Goal: Transaction & Acquisition: Book appointment/travel/reservation

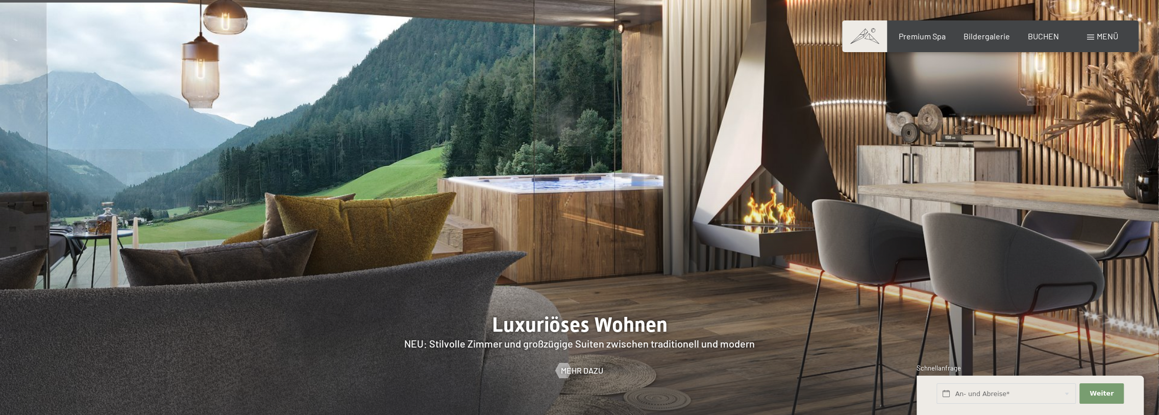
scroll to position [1123, 0]
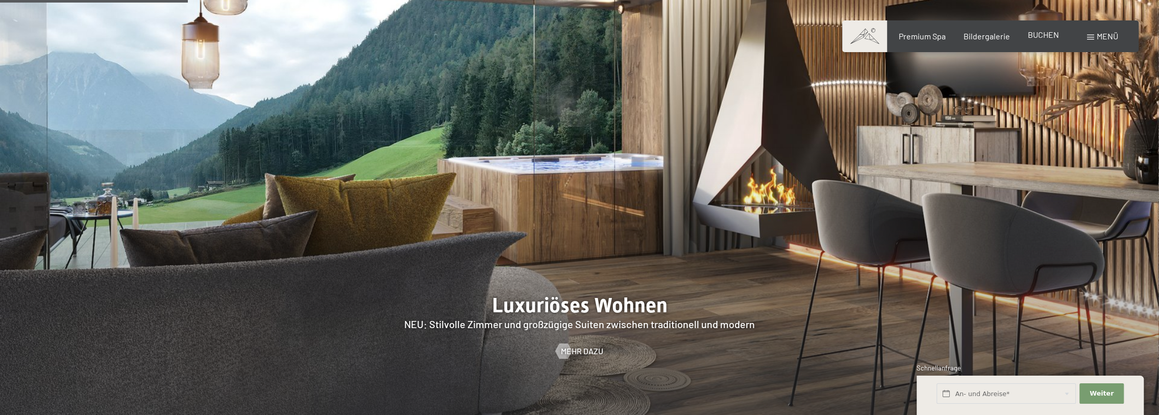
click at [1050, 39] on span "BUCHEN" at bounding box center [1043, 35] width 31 height 10
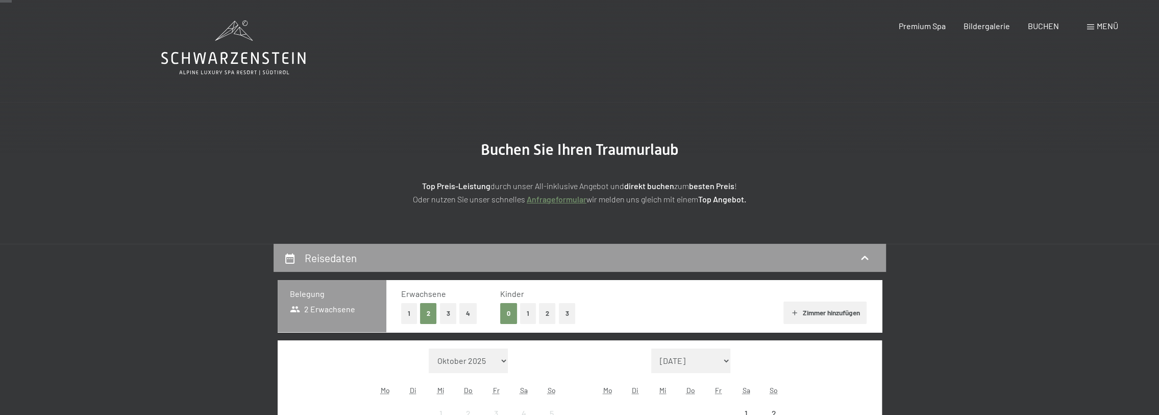
scroll to position [204, 0]
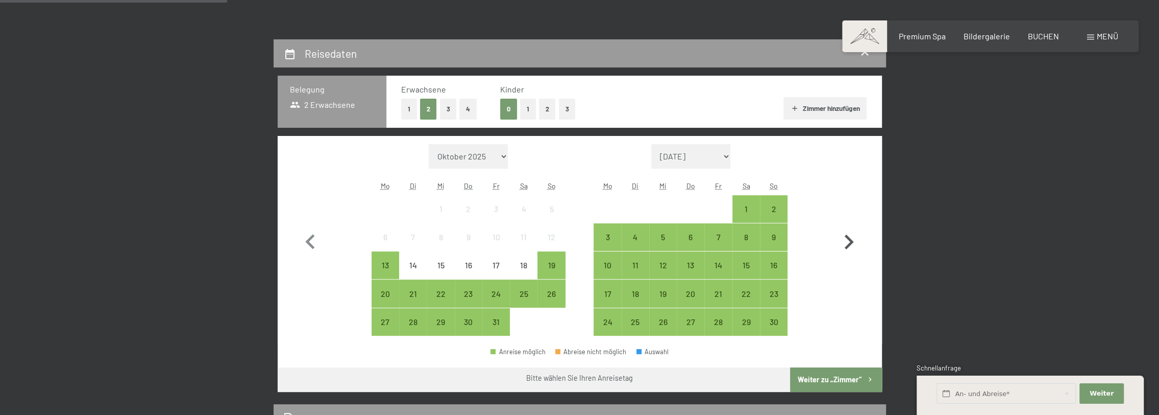
click at [847, 238] on icon "button" at bounding box center [849, 241] width 9 height 15
select select "2025-11-01"
select select "2025-12-01"
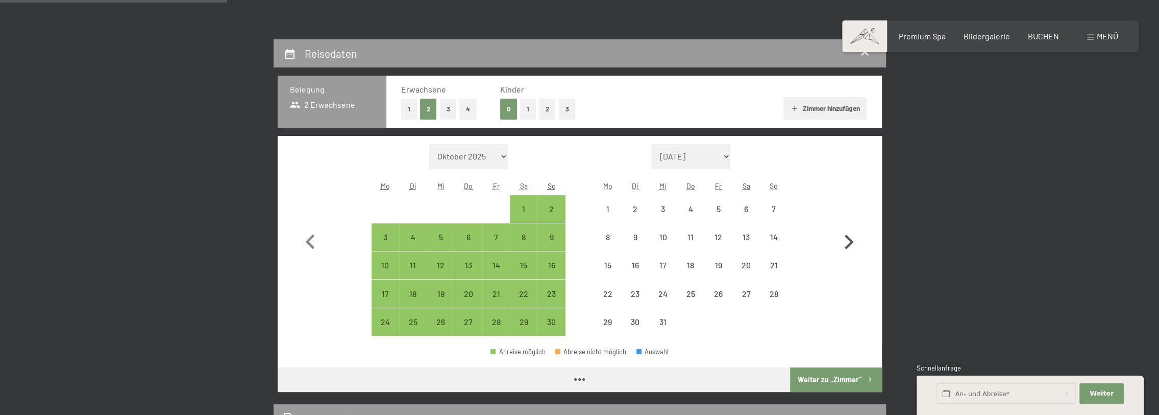
click at [847, 238] on icon "button" at bounding box center [849, 241] width 9 height 15
select select "2025-12-01"
select select "2026-01-01"
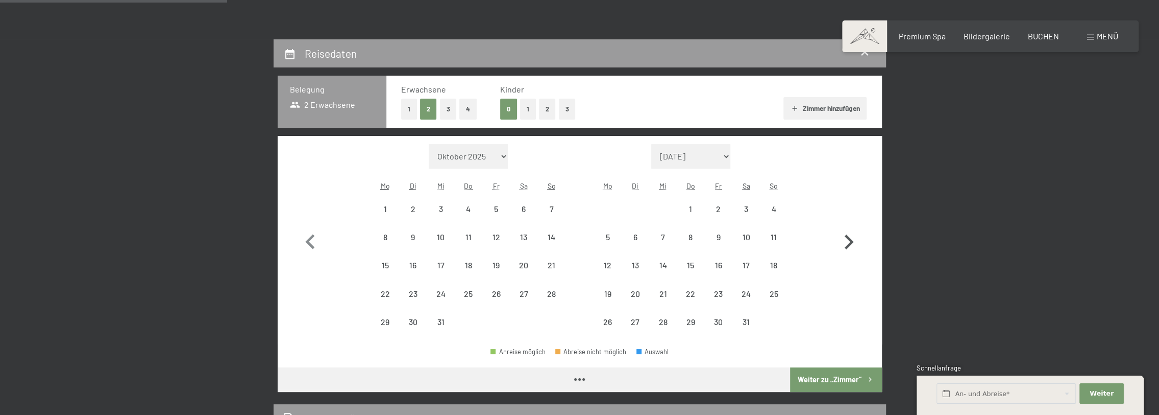
select select "2025-12-01"
select select "2026-01-01"
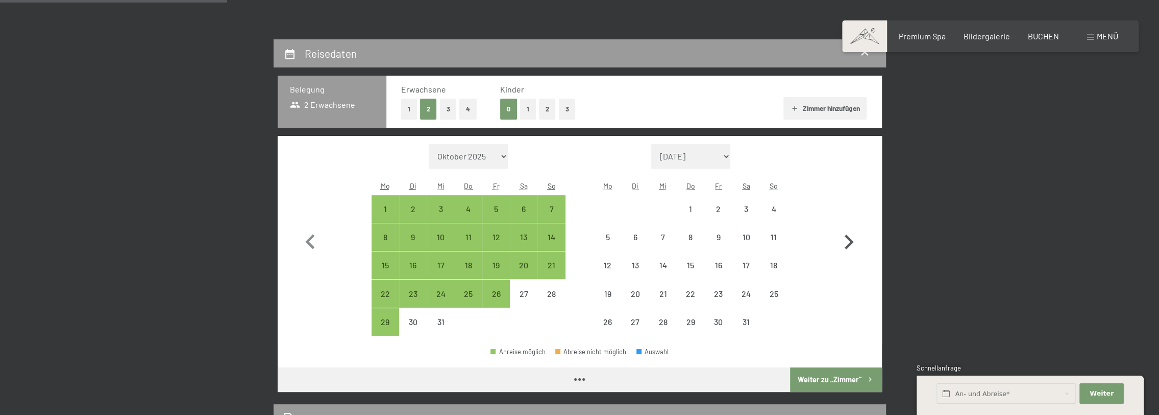
click at [847, 238] on icon "button" at bounding box center [849, 241] width 9 height 15
select select "2026-01-01"
select select "2026-02-01"
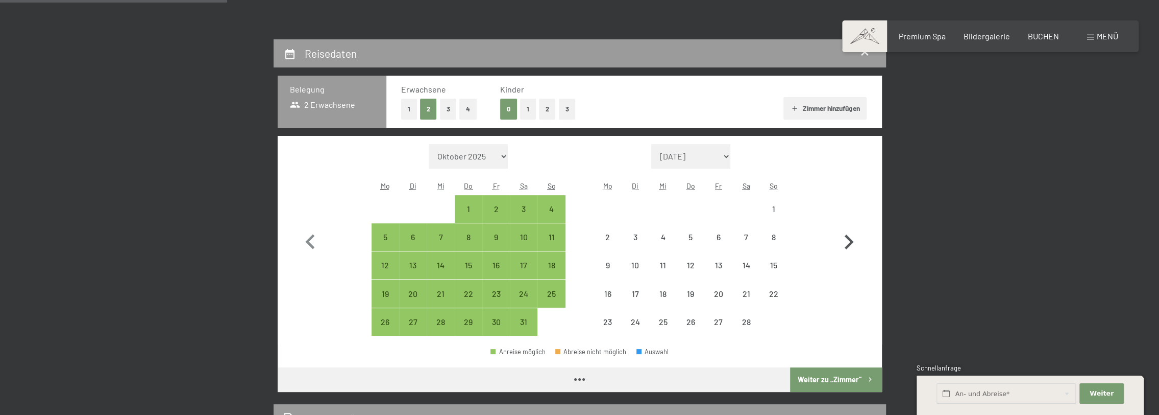
select select "2026-01-01"
select select "2026-02-01"
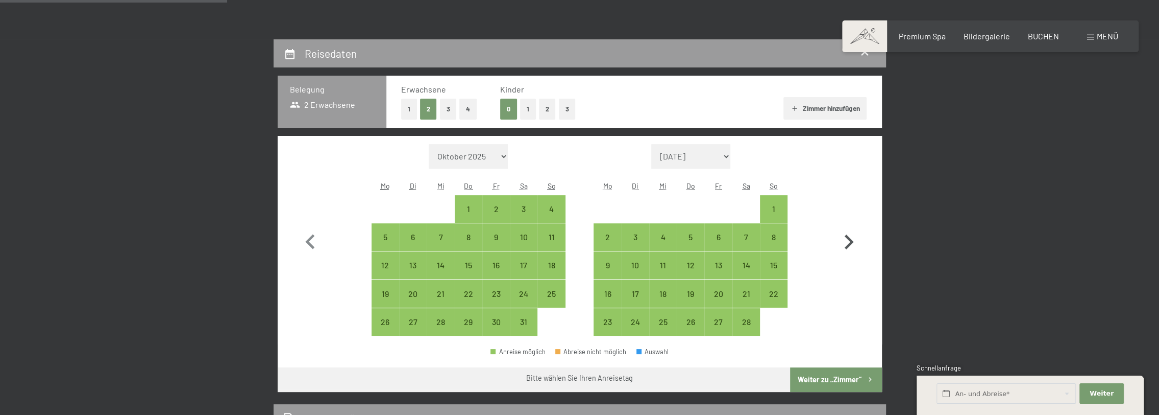
click at [847, 238] on icon "button" at bounding box center [849, 241] width 9 height 15
select select "2026-02-01"
select select "2026-03-01"
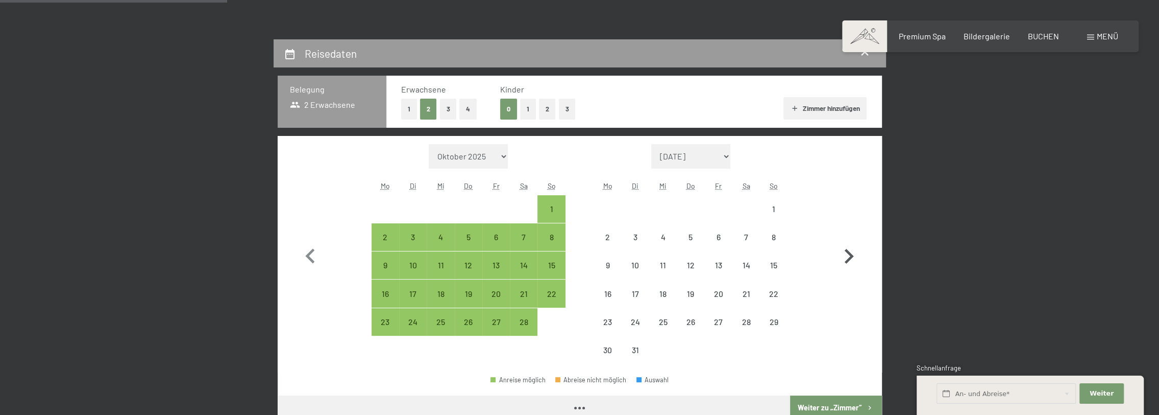
select select "2026-02-01"
select select "2026-03-01"
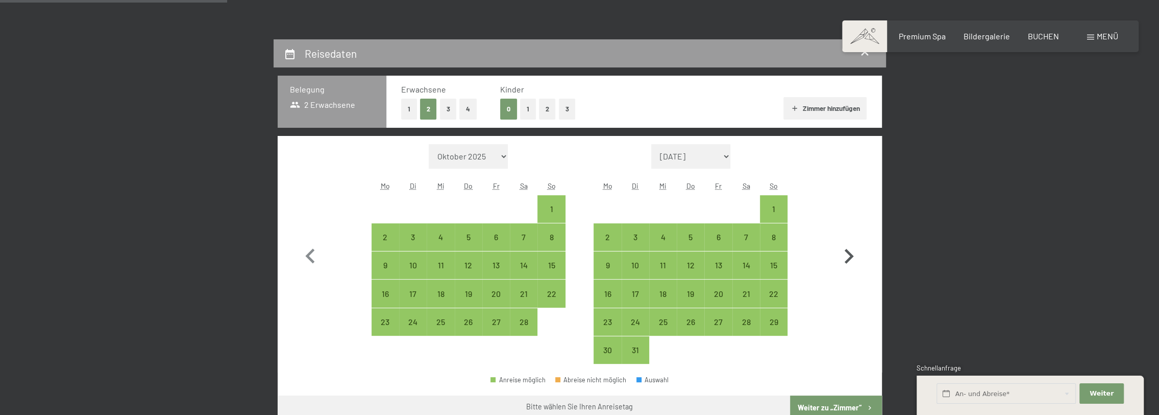
click at [853, 259] on icon "button" at bounding box center [849, 256] width 30 height 30
select select "2026-03-01"
select select "2026-04-01"
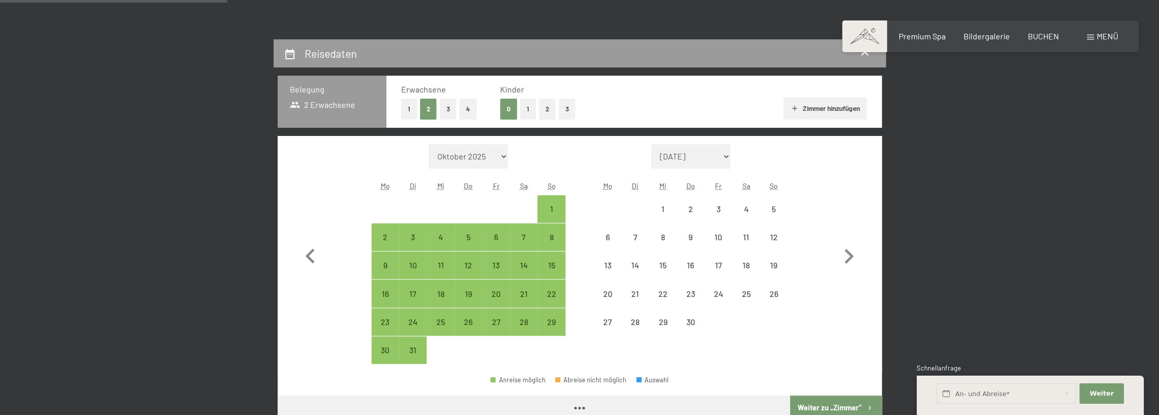
select select "2026-03-01"
select select "2026-04-01"
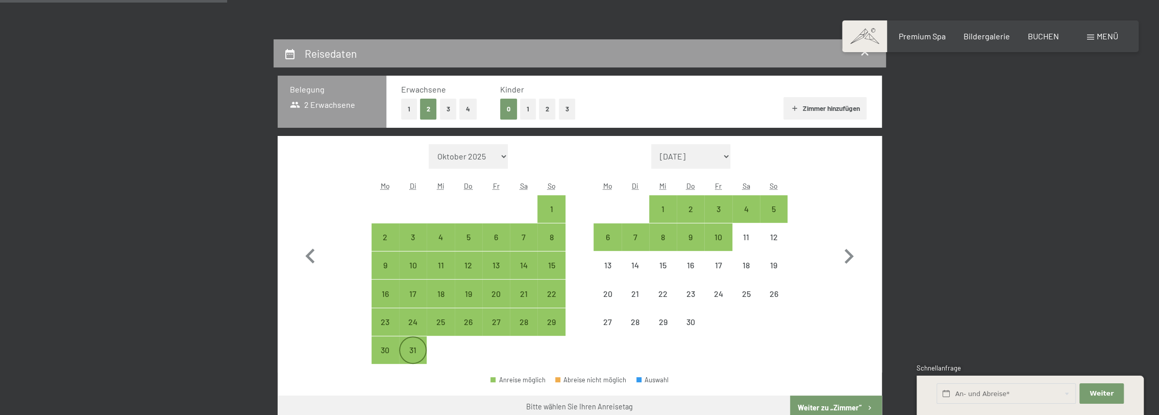
click at [414, 346] on div "31" at bounding box center [413, 359] width 26 height 26
select select "2026-03-01"
select select "2026-04-01"
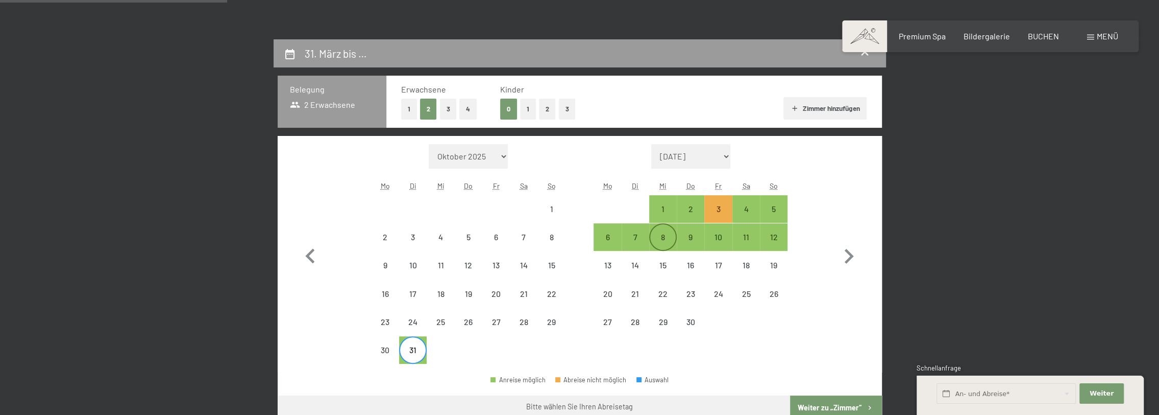
click at [665, 242] on div "8" at bounding box center [663, 246] width 26 height 26
select select "2026-03-01"
select select "2026-04-01"
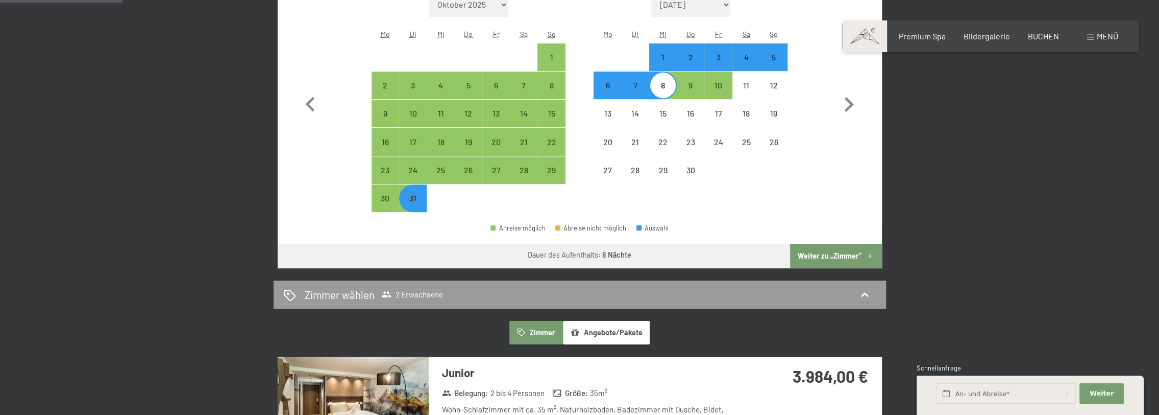
scroll to position [357, 0]
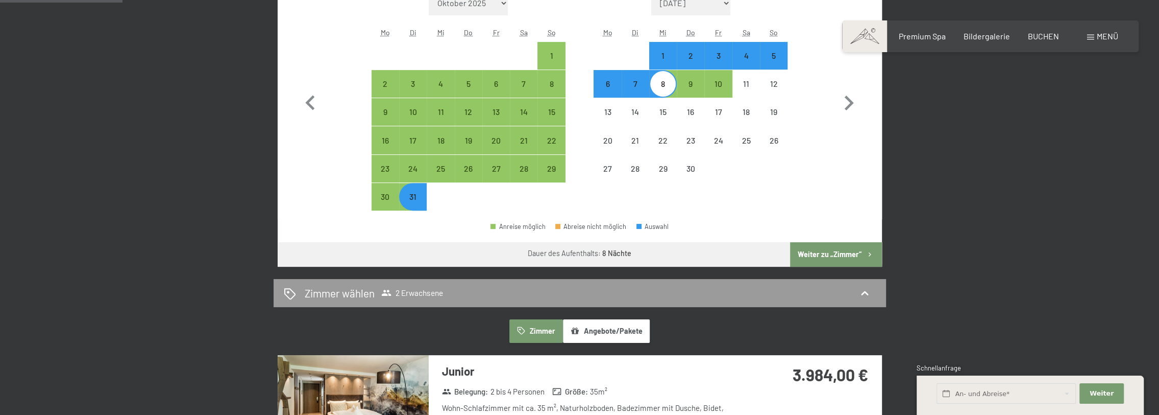
click at [834, 254] on button "Weiter zu „Zimmer“" at bounding box center [835, 254] width 91 height 25
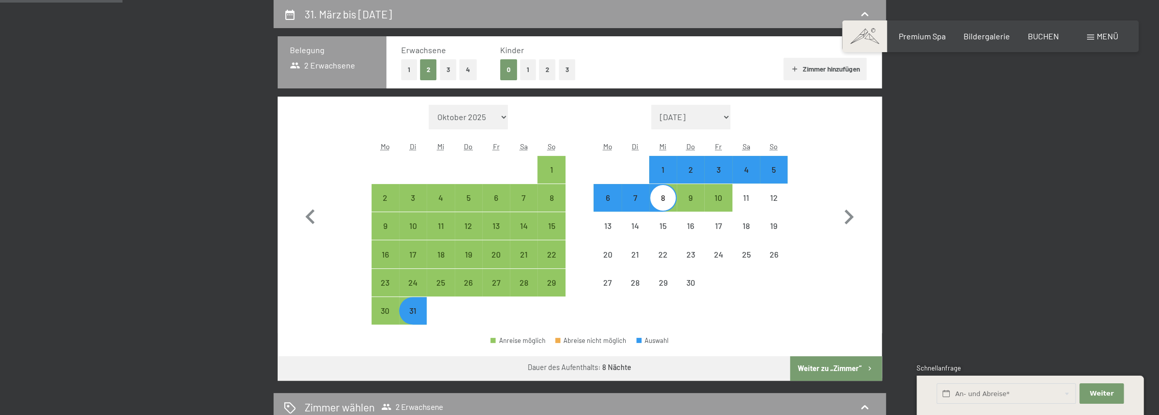
select select "2026-03-01"
select select "2026-04-01"
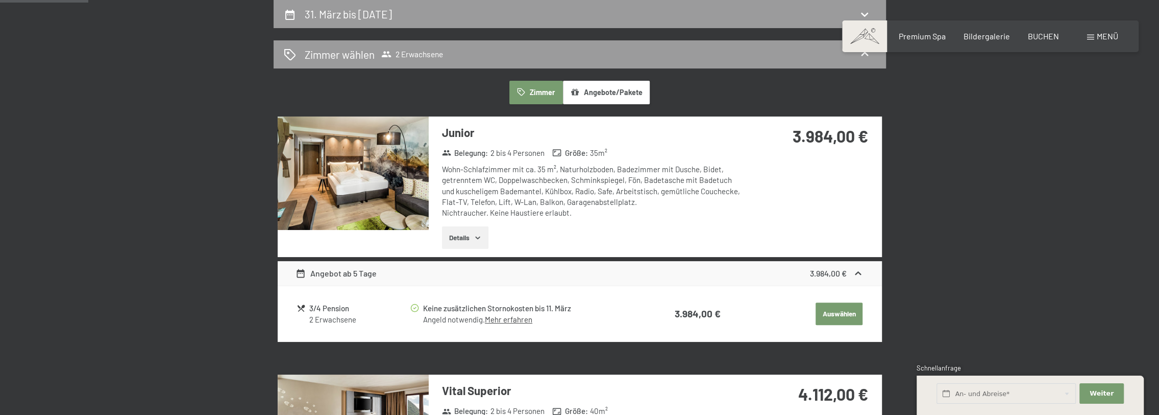
scroll to position [141, 0]
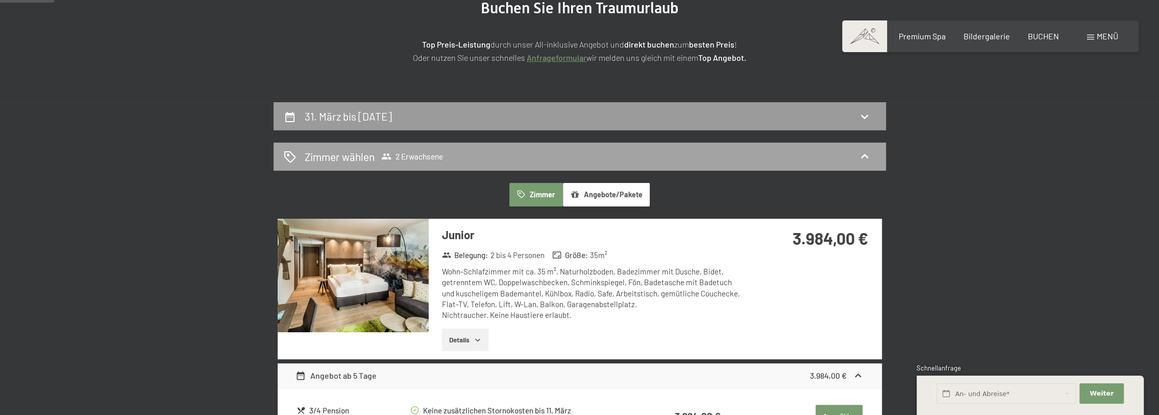
click at [414, 154] on span "2 Erwachsene" at bounding box center [412, 156] width 62 height 10
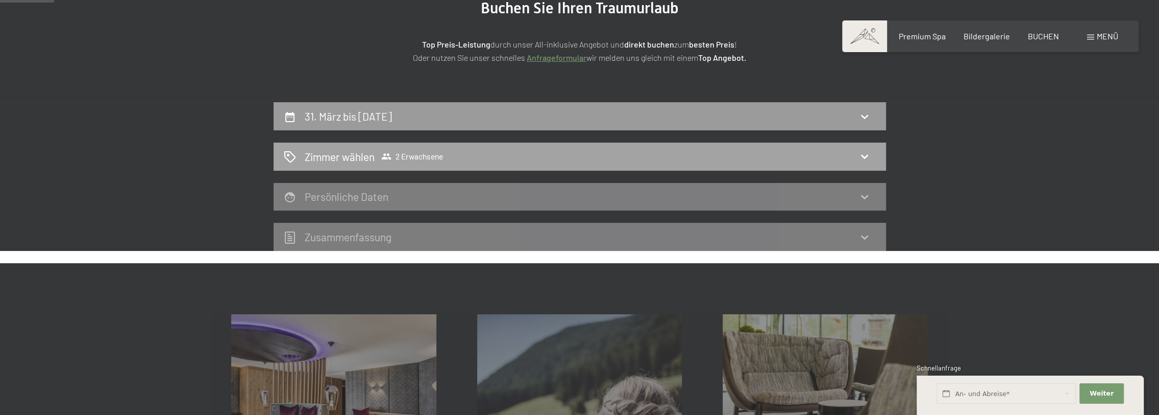
click at [414, 154] on span "2 Erwachsene" at bounding box center [412, 156] width 62 height 10
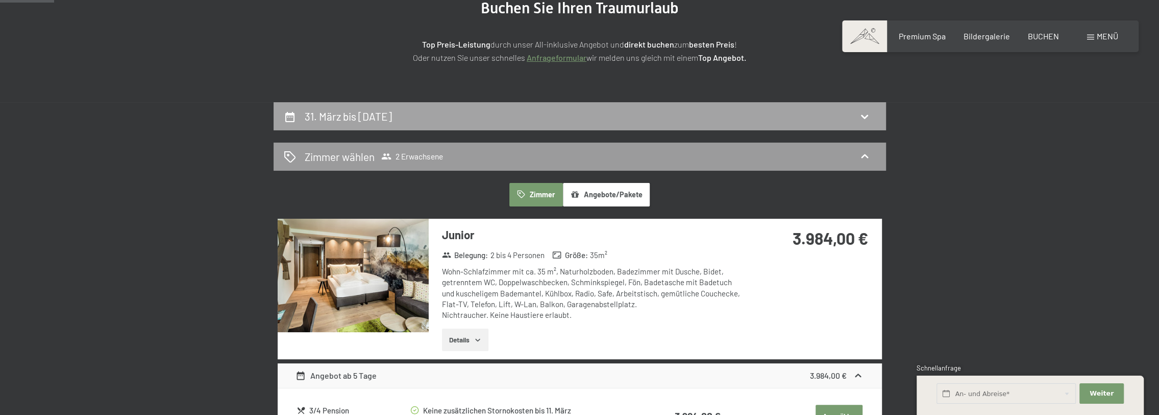
click at [404, 107] on div "31. März bis 8. April 2026" at bounding box center [580, 116] width 613 height 28
select select "2026-03-01"
select select "2026-04-01"
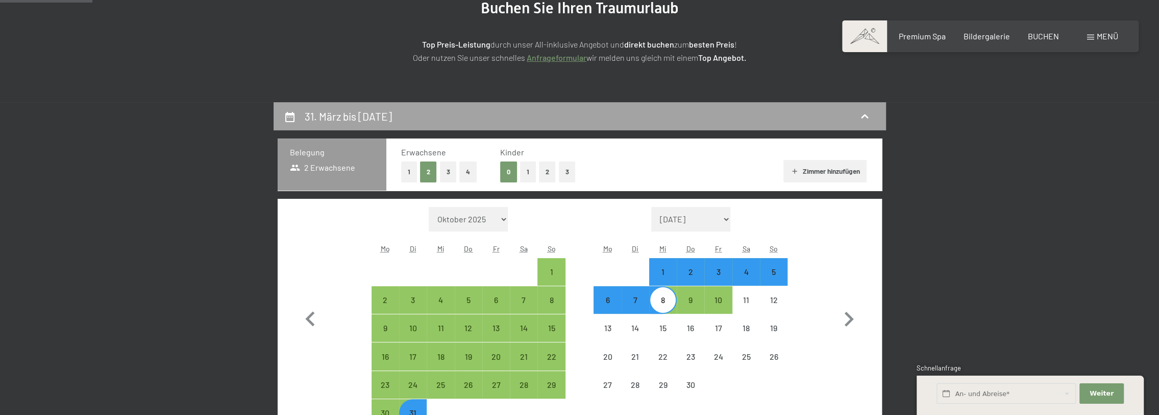
scroll to position [244, 0]
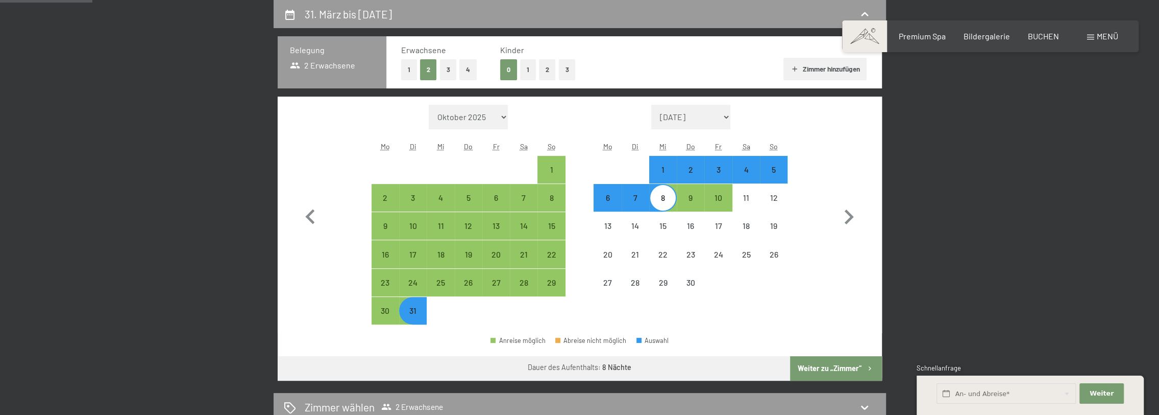
click at [535, 71] on button "1" at bounding box center [528, 69] width 16 height 21
select select "2026-03-01"
select select "2026-04-01"
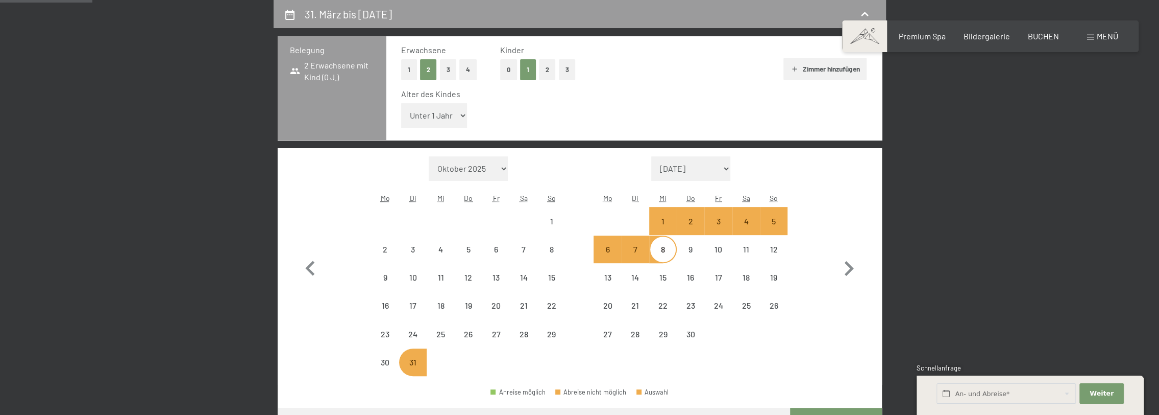
select select "2026-03-01"
select select "2026-04-01"
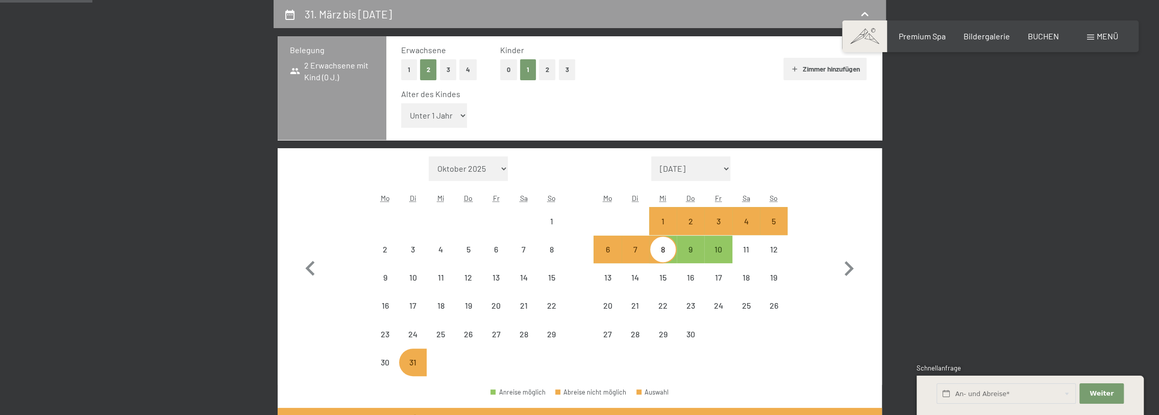
select select "2026-03-01"
select select "2026-04-01"
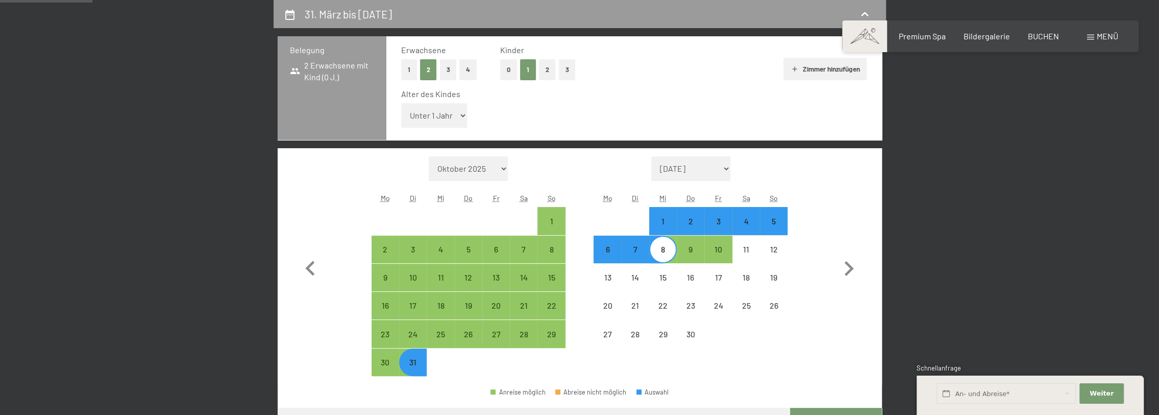
click at [452, 114] on select "Unter 1 Jahr 1 Jahr 2 Jahre 3 Jahre 4 Jahre 5 Jahre 6 Jahre 7 Jahre 8 Jahre 9 J…" at bounding box center [434, 115] width 66 height 25
select select "11"
click at [401, 103] on select "Unter 1 Jahr 1 Jahr 2 Jahre 3 Jahre 4 Jahre 5 Jahre 6 Jahre 7 Jahre 8 Jahre 9 J…" at bounding box center [434, 115] width 66 height 25
select select "2026-03-01"
select select "2026-04-01"
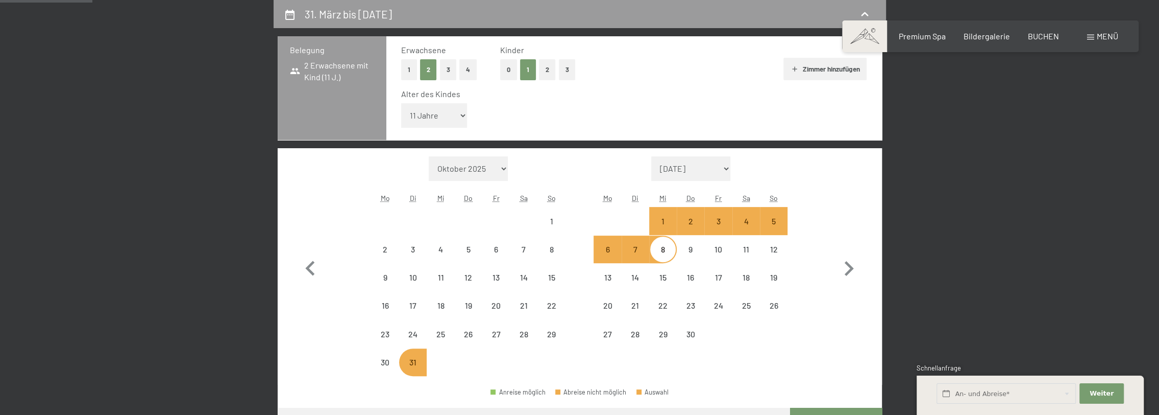
select select "2026-03-01"
select select "2026-04-01"
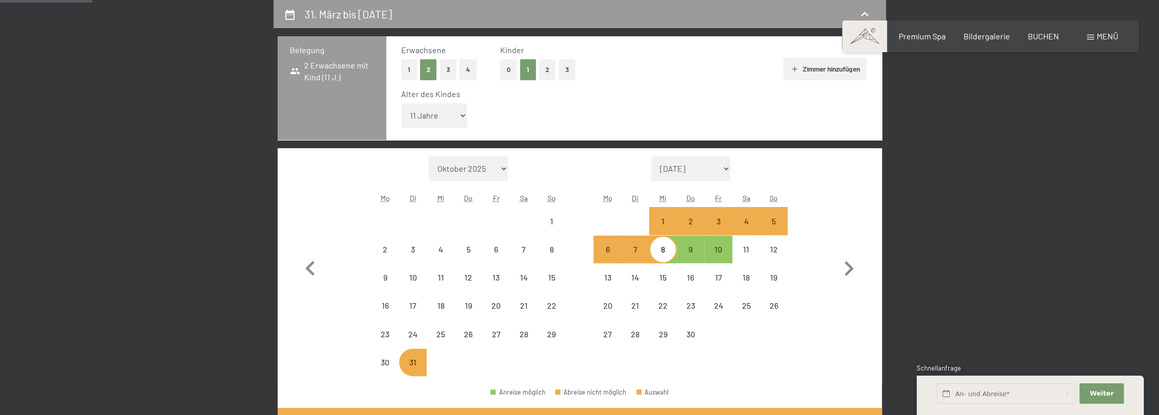
select select "2026-03-01"
select select "2026-04-01"
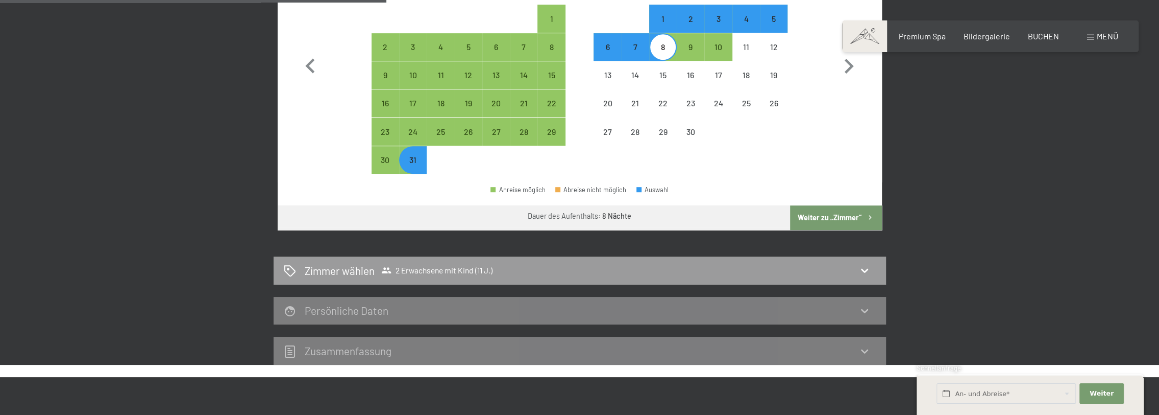
scroll to position [448, 0]
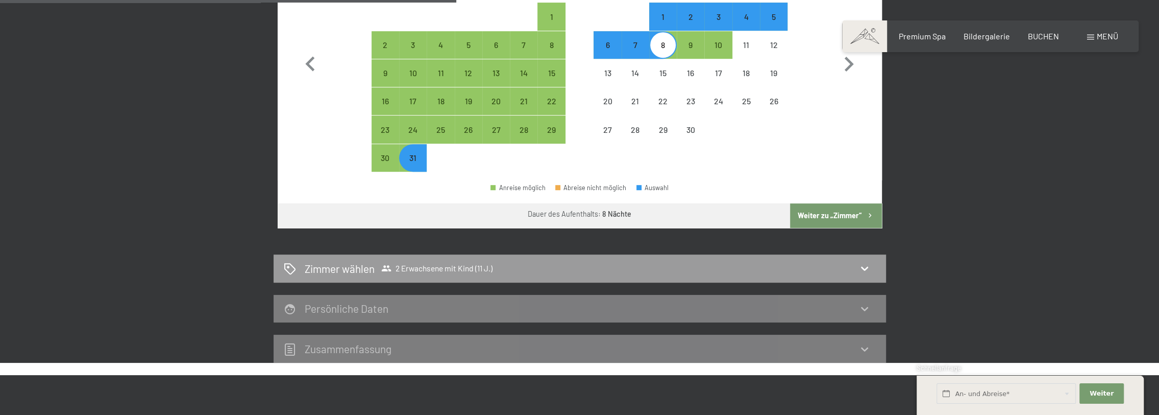
click at [823, 213] on button "Weiter zu „Zimmer“" at bounding box center [835, 215] width 91 height 25
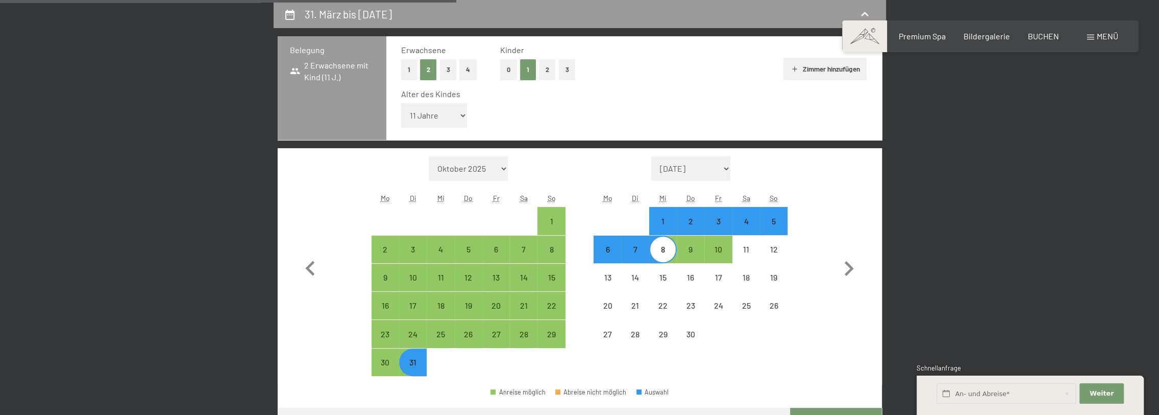
select select "2026-03-01"
select select "2026-04-01"
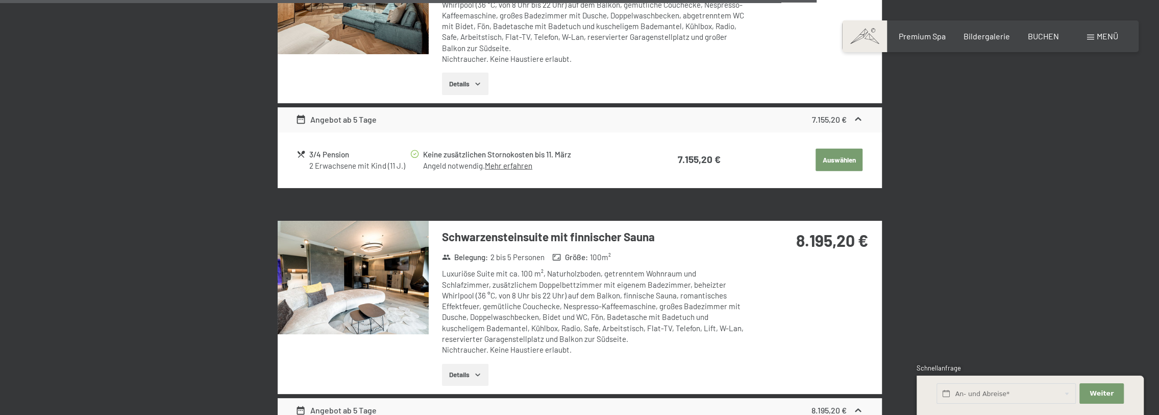
scroll to position [2286, 0]
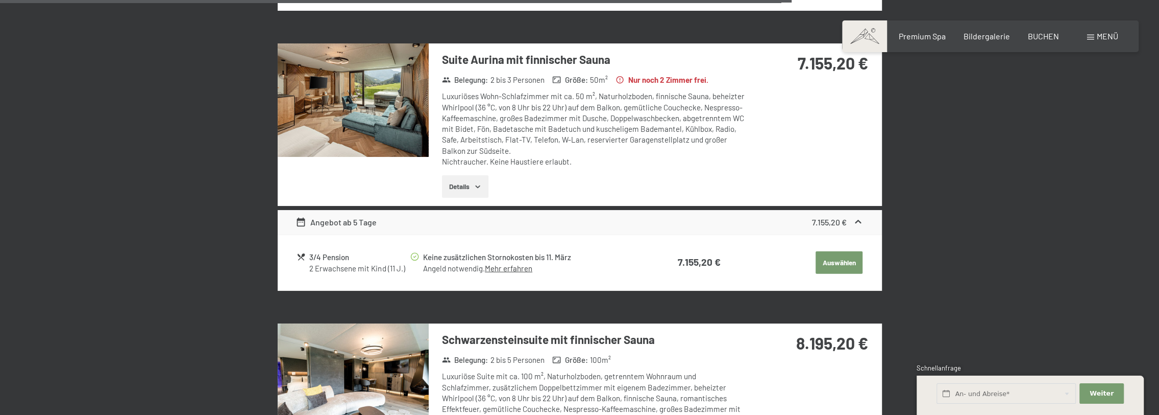
click at [371, 91] on img at bounding box center [353, 99] width 151 height 113
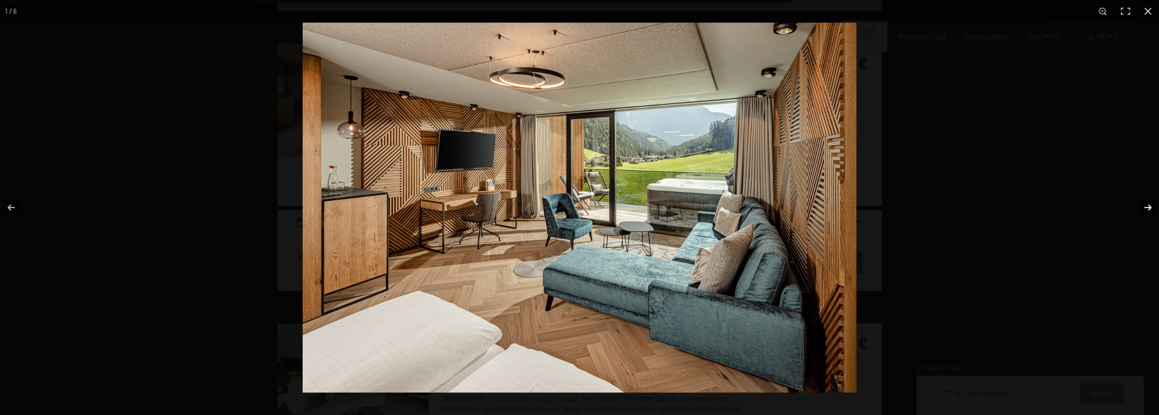
click at [1146, 206] on button "button" at bounding box center [1142, 207] width 36 height 51
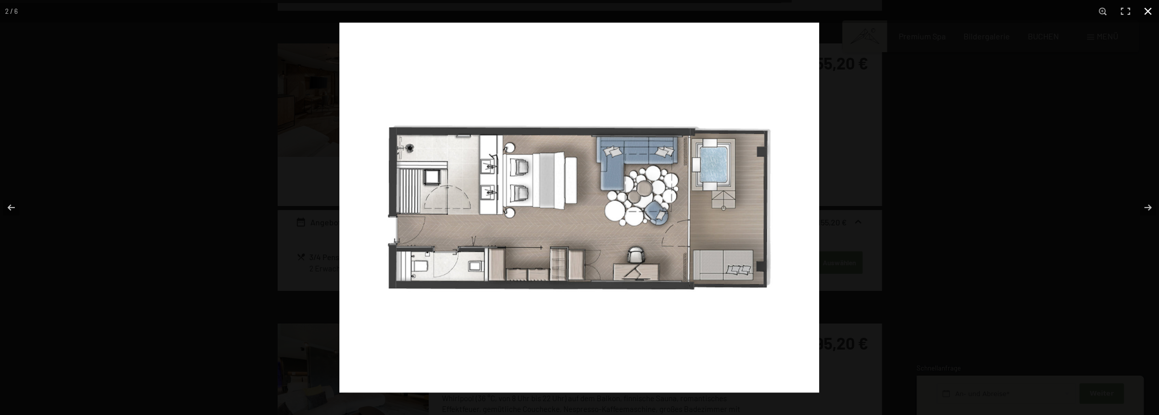
click at [1148, 12] on button "button" at bounding box center [1148, 11] width 22 height 22
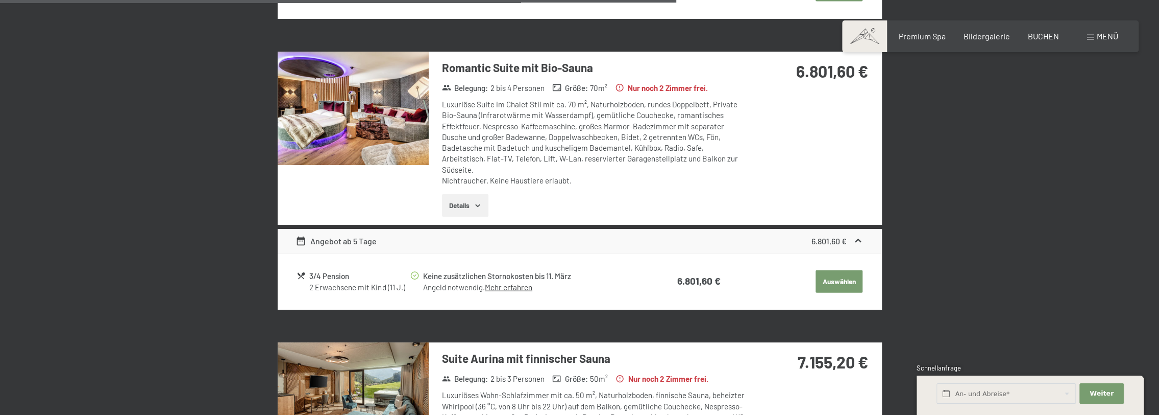
scroll to position [1928, 0]
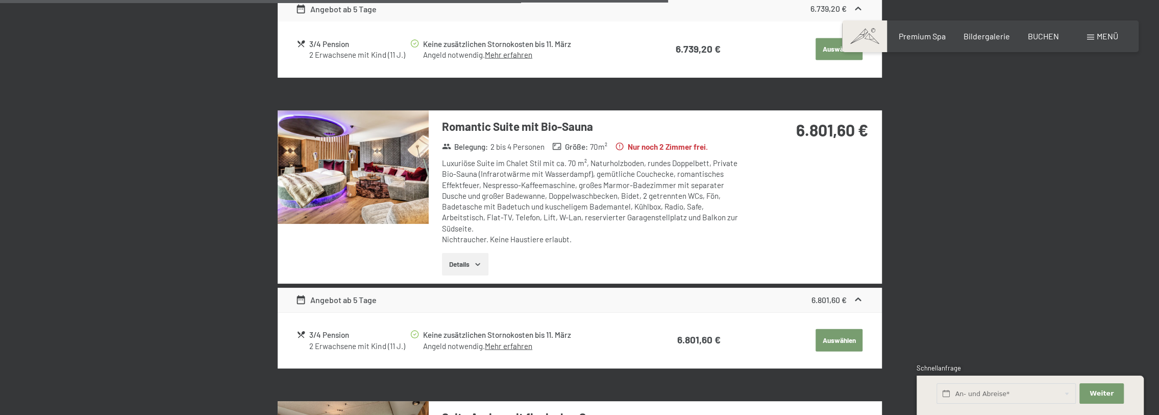
click at [347, 160] on img at bounding box center [353, 166] width 151 height 113
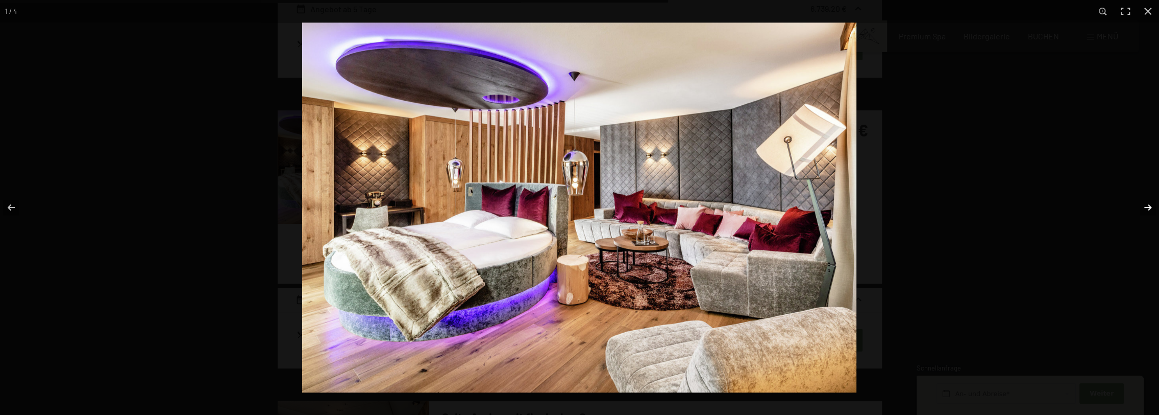
click at [1148, 204] on button "button" at bounding box center [1142, 207] width 36 height 51
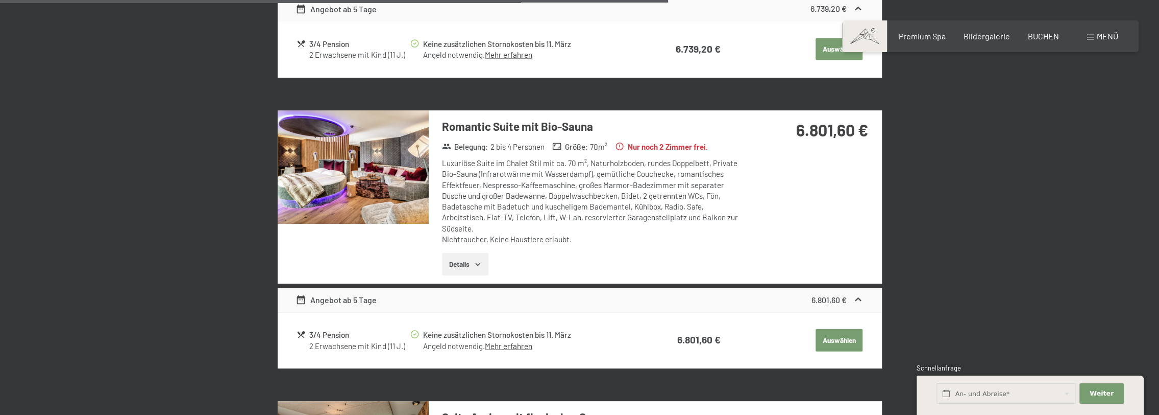
click at [0, 0] on button "button" at bounding box center [0, 0] width 0 height 0
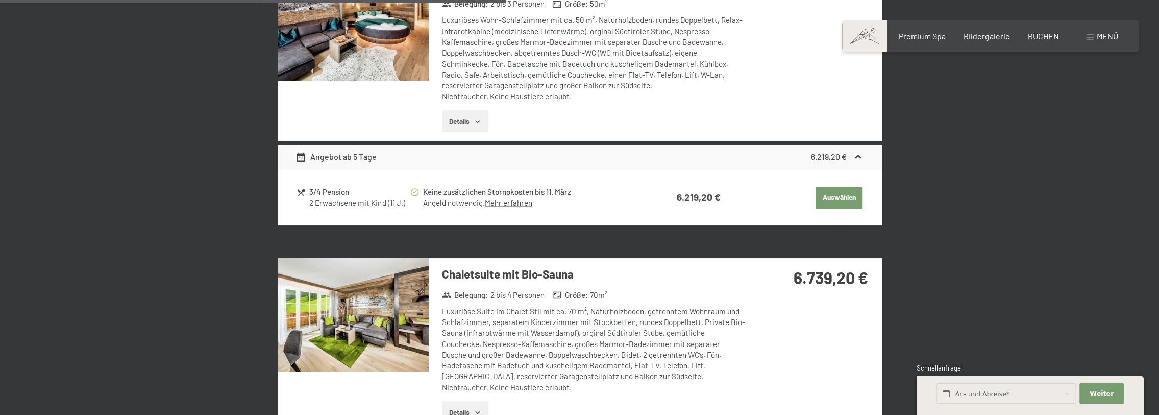
scroll to position [1418, 0]
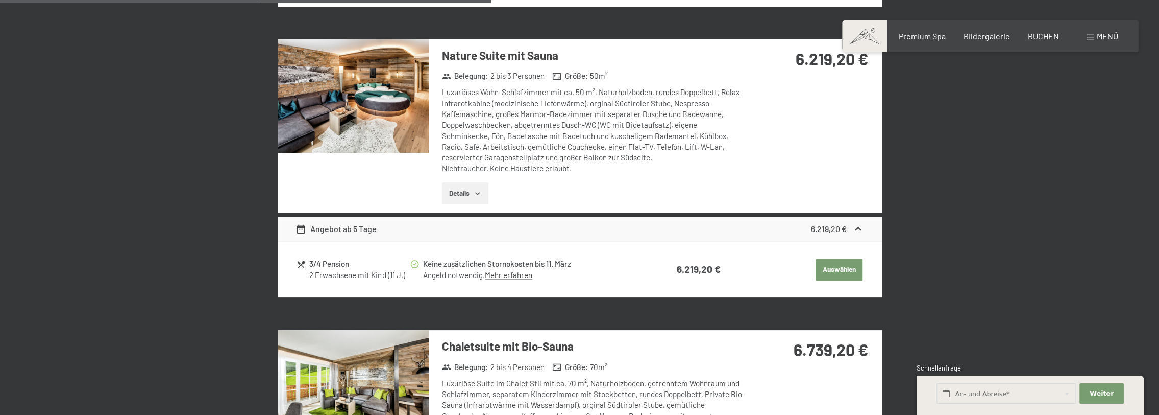
click at [360, 101] on img at bounding box center [353, 95] width 151 height 113
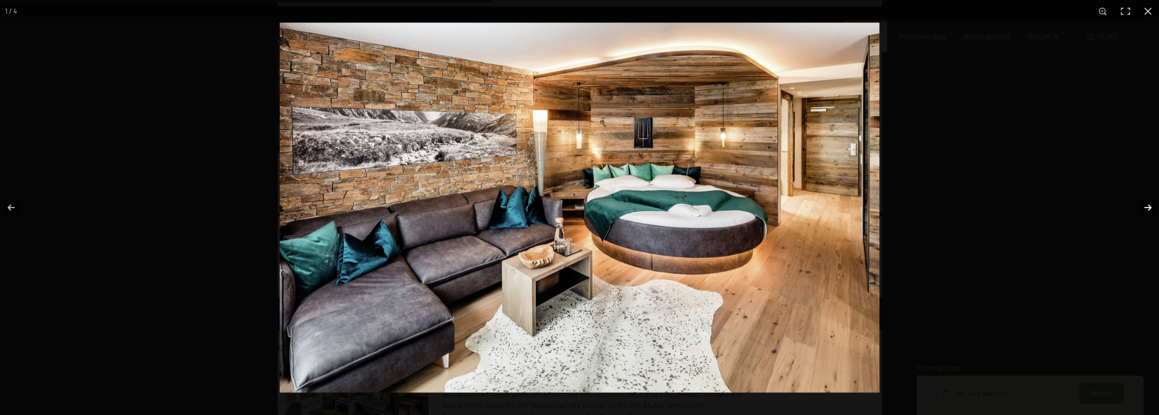
click at [1148, 206] on button "button" at bounding box center [1142, 207] width 36 height 51
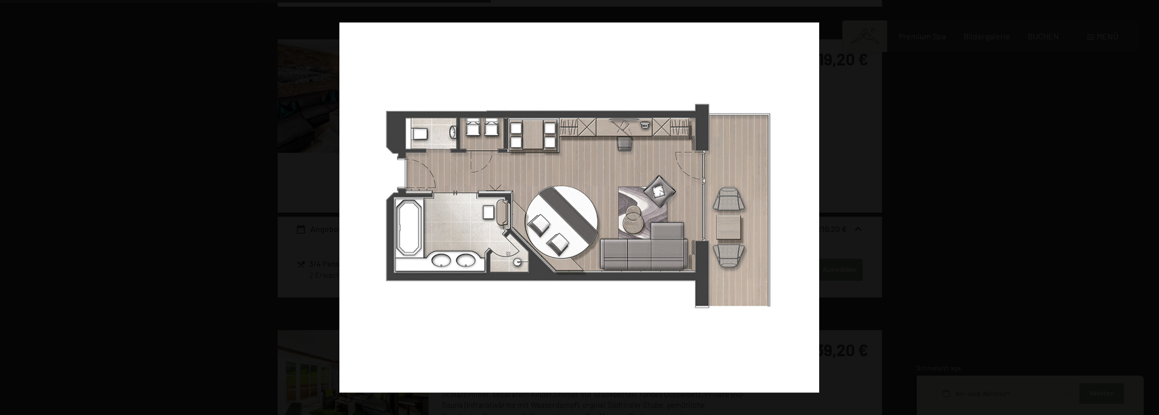
click at [1148, 206] on button "button" at bounding box center [1142, 207] width 36 height 51
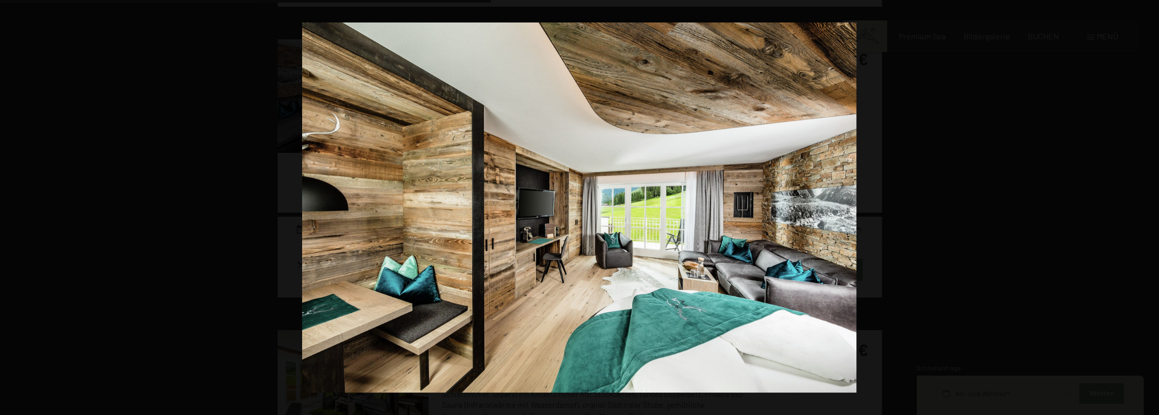
click at [1148, 206] on button "button" at bounding box center [1142, 207] width 36 height 51
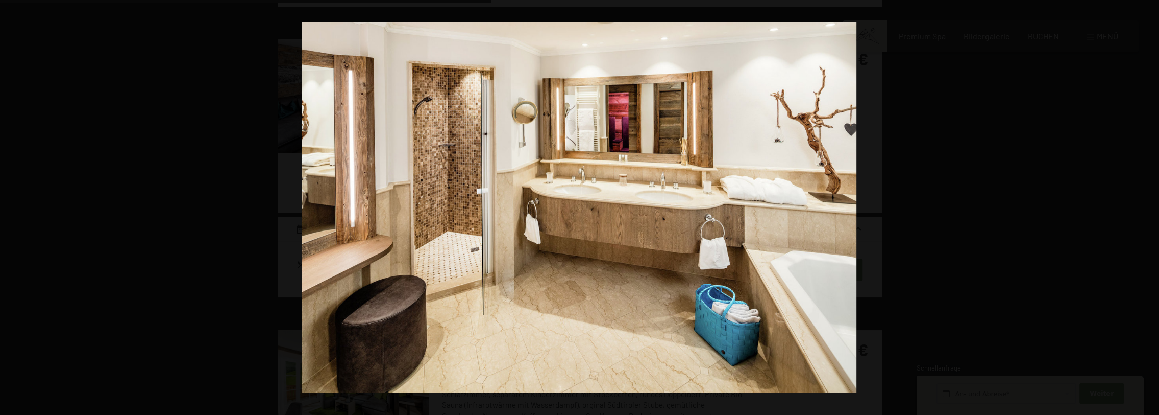
click at [1148, 206] on button "button" at bounding box center [1142, 207] width 36 height 51
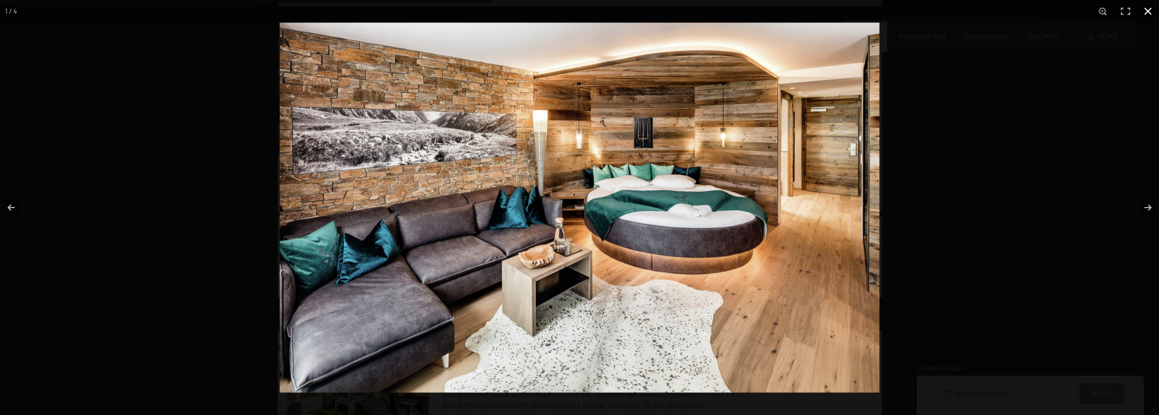
click at [1150, 13] on button "button" at bounding box center [1148, 11] width 22 height 22
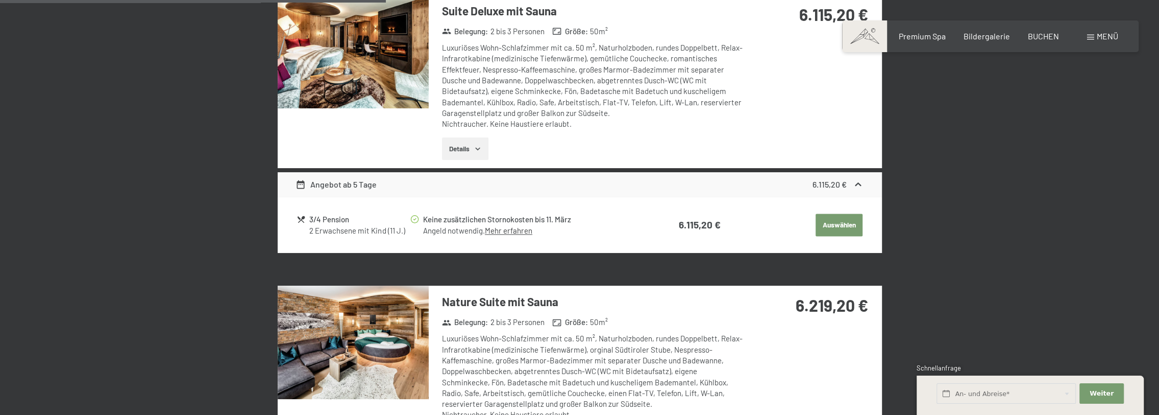
scroll to position [1111, 0]
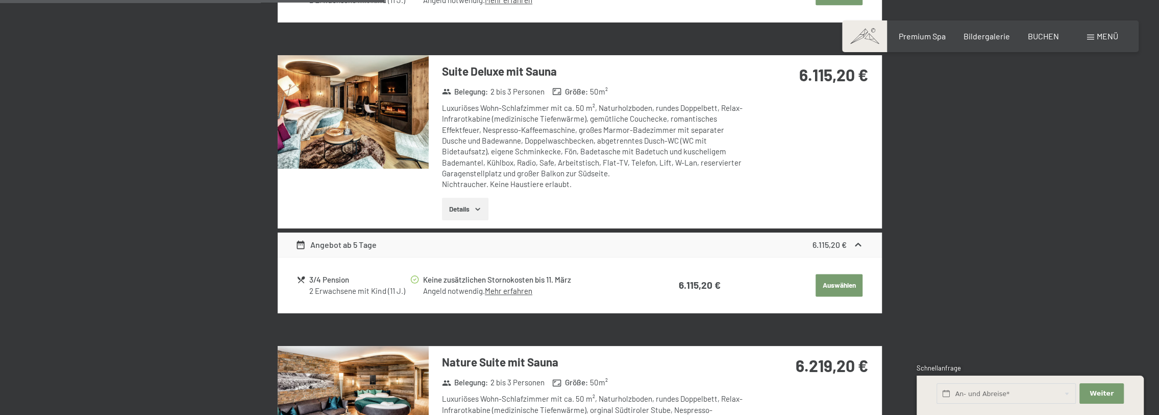
click at [343, 99] on img at bounding box center [353, 111] width 151 height 113
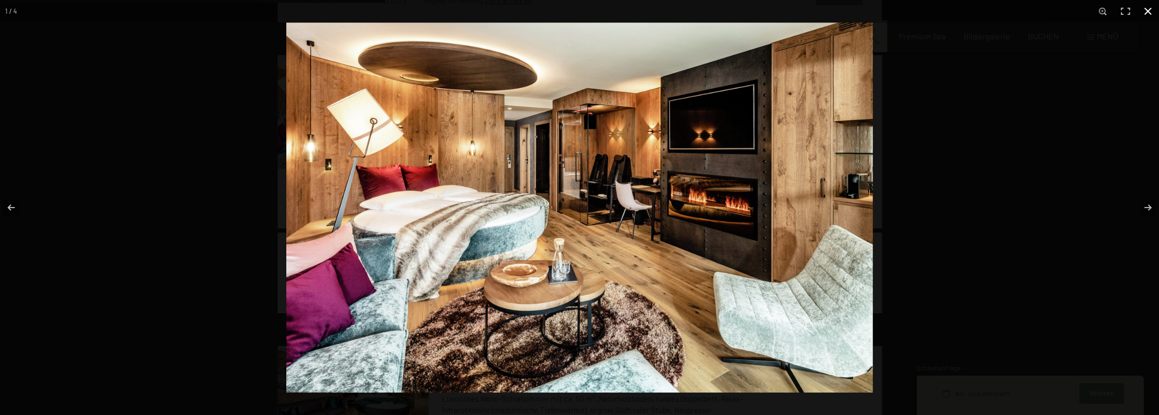
click at [1150, 11] on button "button" at bounding box center [1148, 11] width 22 height 22
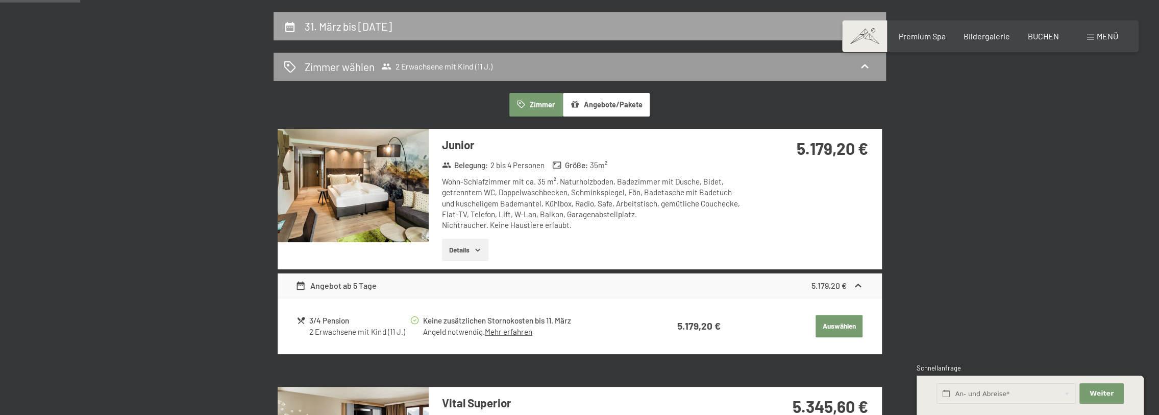
scroll to position [295, 0]
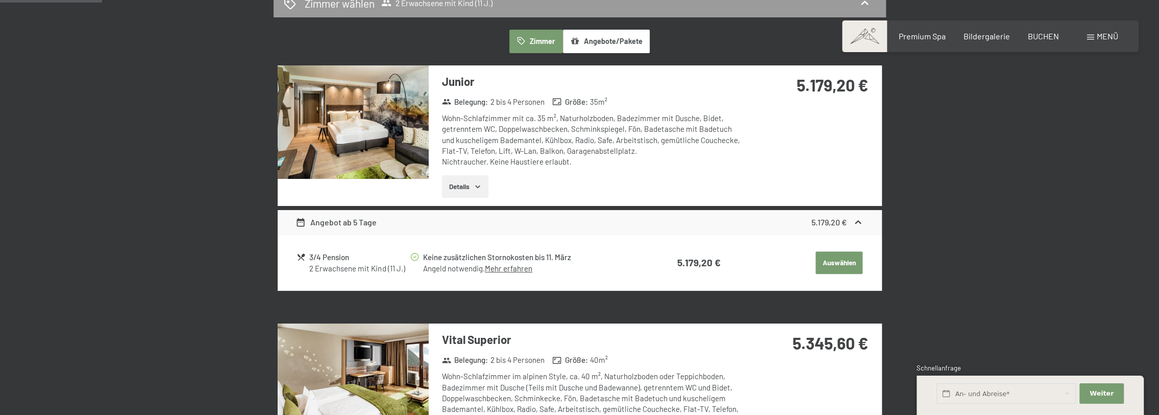
click at [606, 42] on button "Angebote/Pakete" at bounding box center [606, 41] width 87 height 23
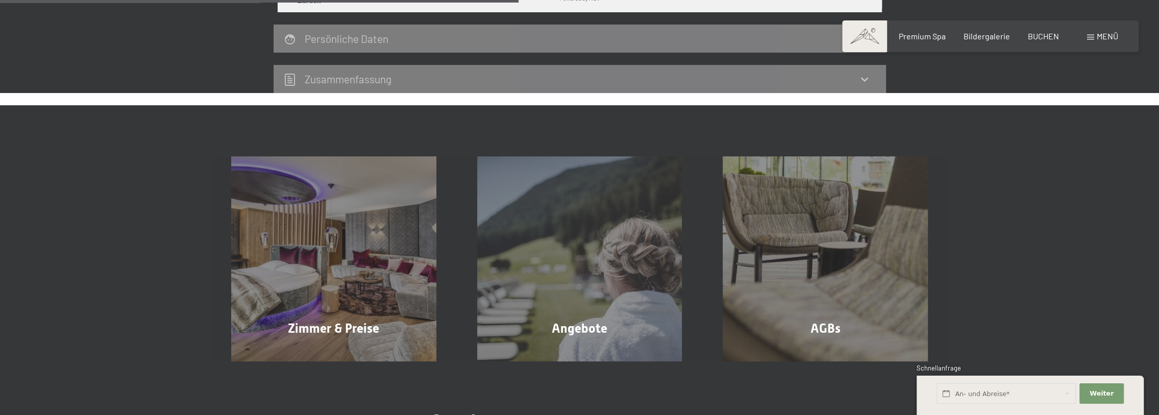
scroll to position [499, 0]
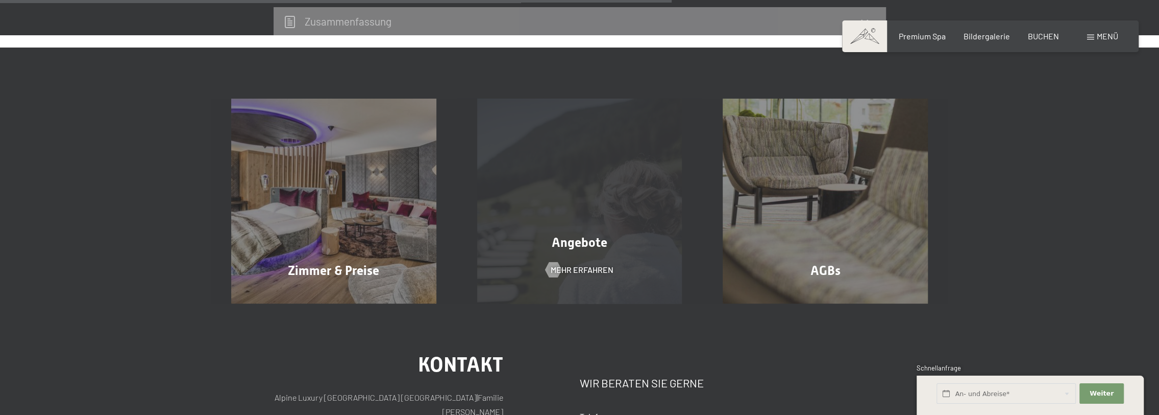
click at [576, 214] on div "Angebote Mehr erfahren" at bounding box center [580, 201] width 246 height 205
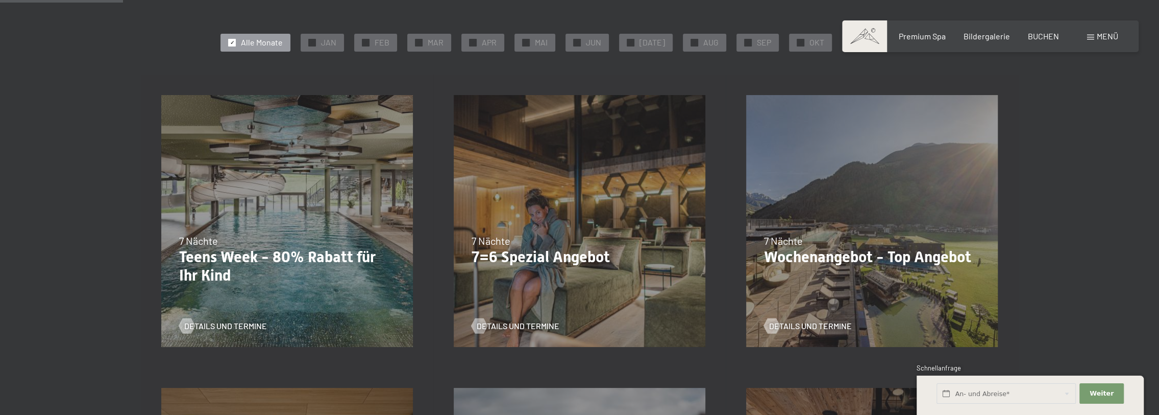
scroll to position [255, 0]
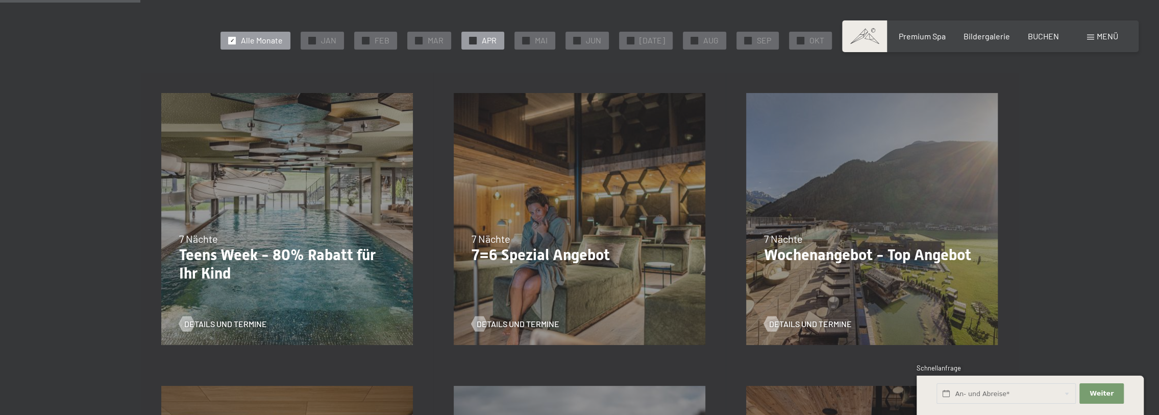
click at [493, 40] on span "APR" at bounding box center [489, 40] width 15 height 11
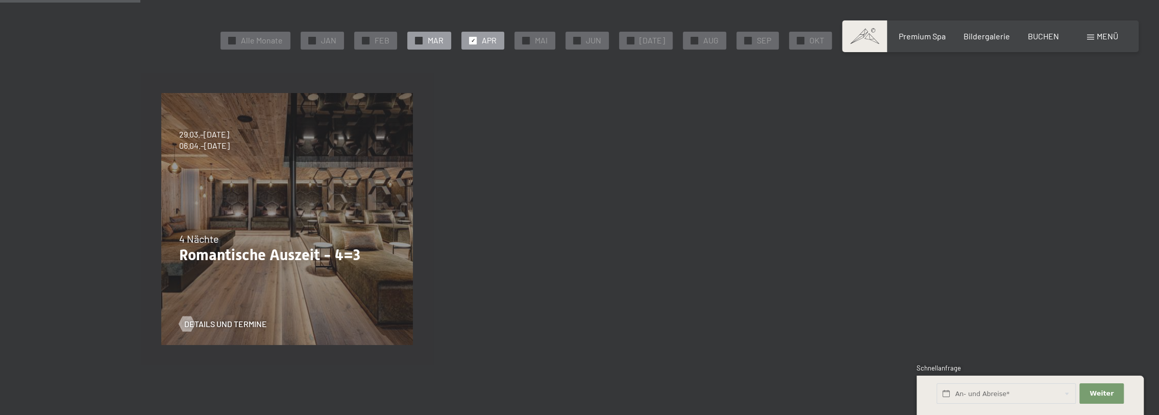
click at [434, 35] on span "MAR" at bounding box center [436, 40] width 16 height 11
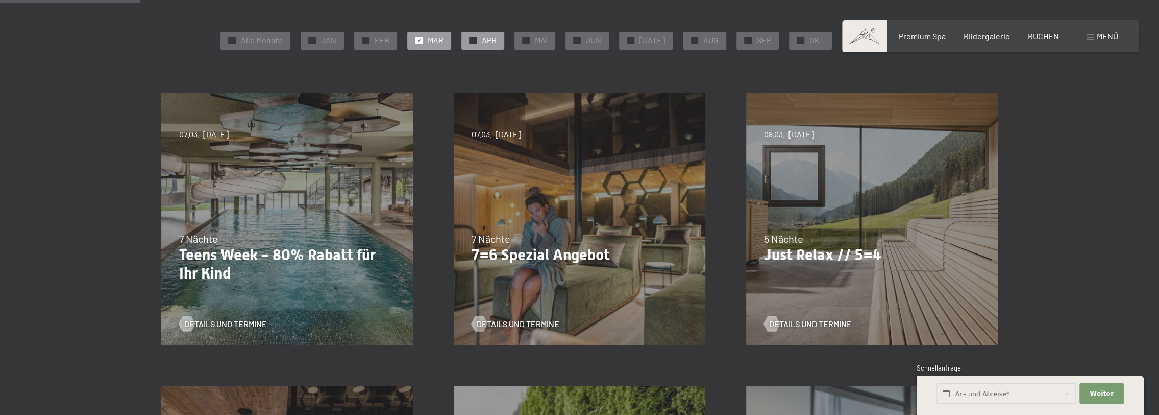
click at [497, 41] on span "APR" at bounding box center [489, 40] width 15 height 11
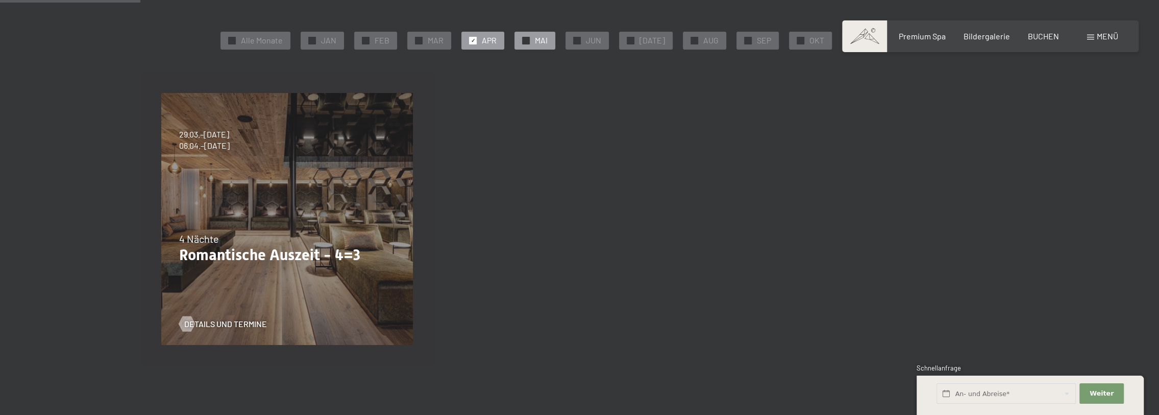
click at [548, 39] on span "MAI" at bounding box center [541, 40] width 13 height 11
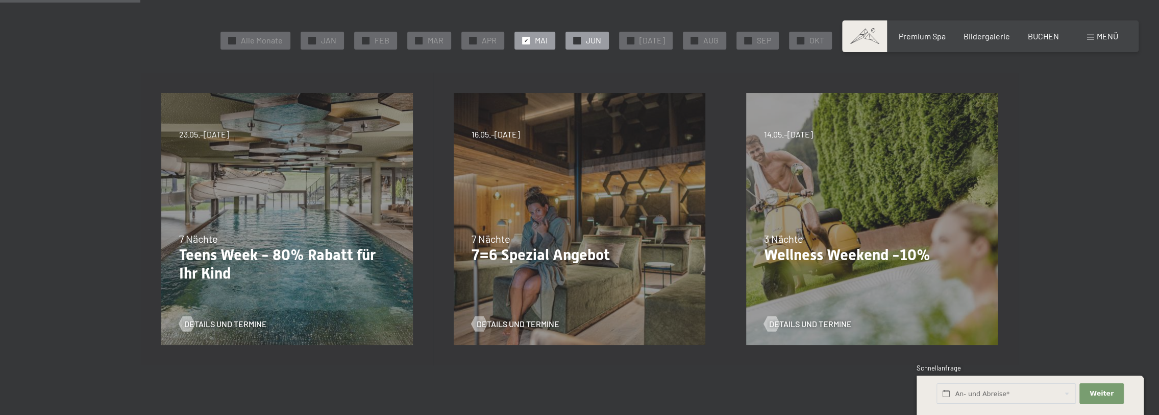
click at [595, 41] on span "JUN" at bounding box center [593, 40] width 15 height 11
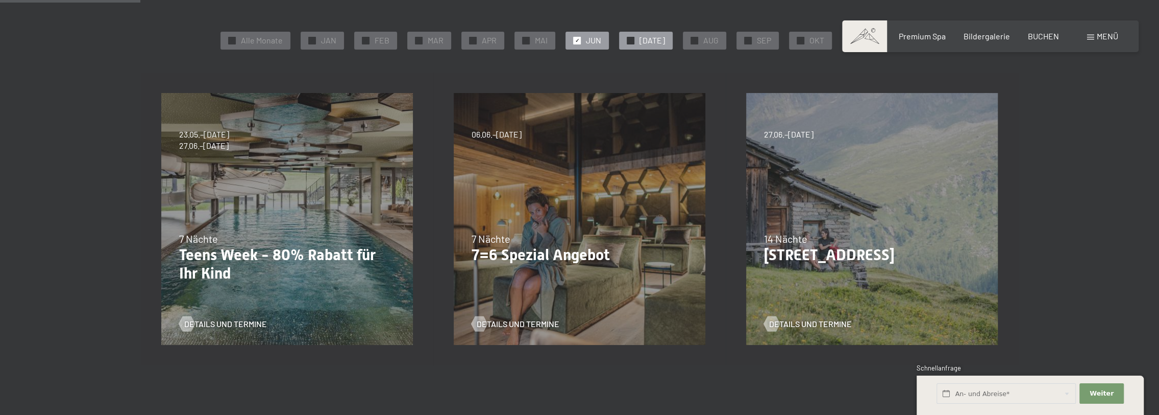
click at [648, 42] on span "JUL" at bounding box center [653, 40] width 26 height 11
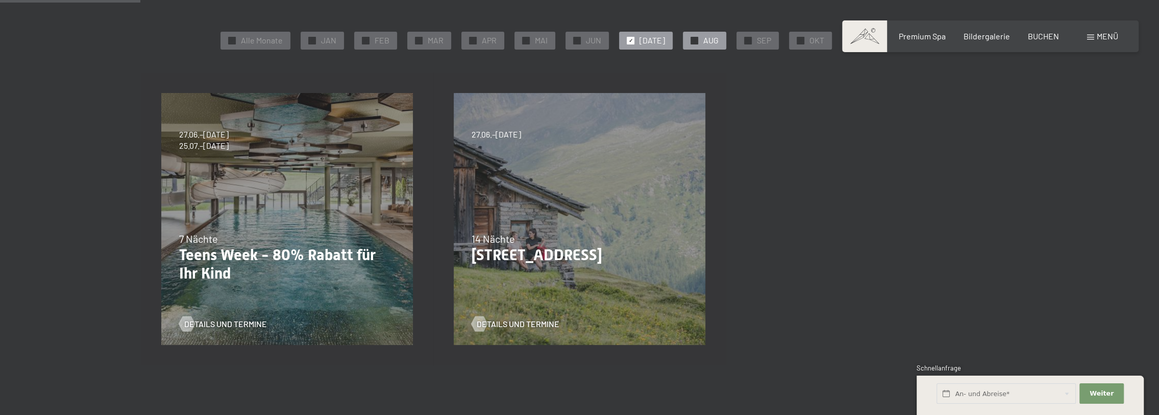
click at [704, 41] on span "AUG" at bounding box center [711, 40] width 15 height 11
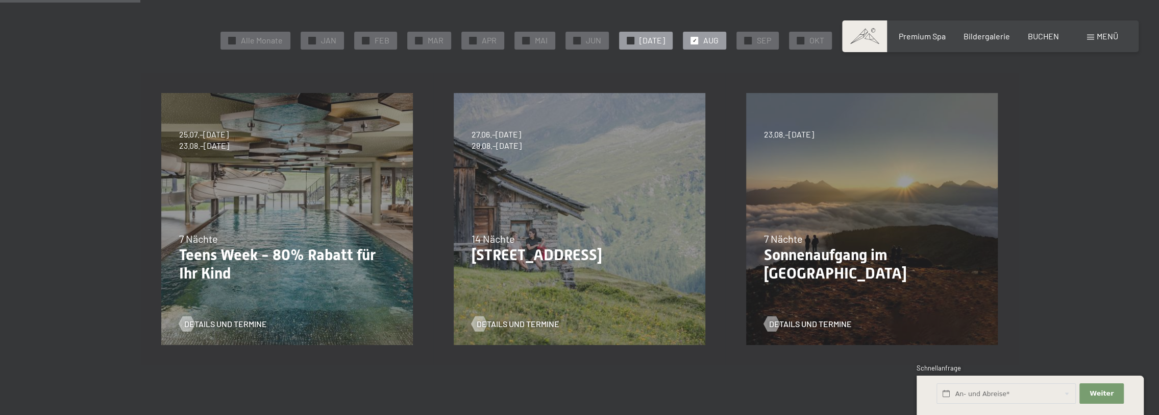
click at [657, 41] on span "JUL" at bounding box center [653, 40] width 26 height 11
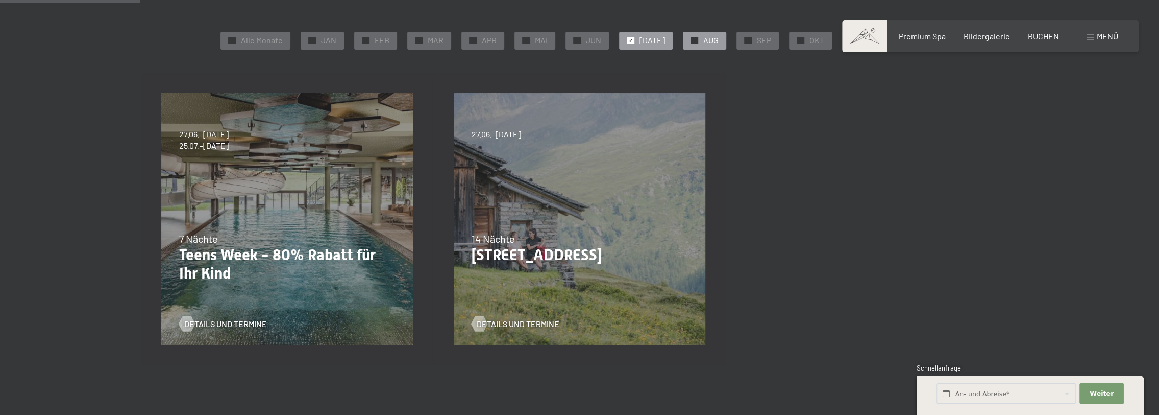
click at [704, 41] on span "AUG" at bounding box center [711, 40] width 15 height 11
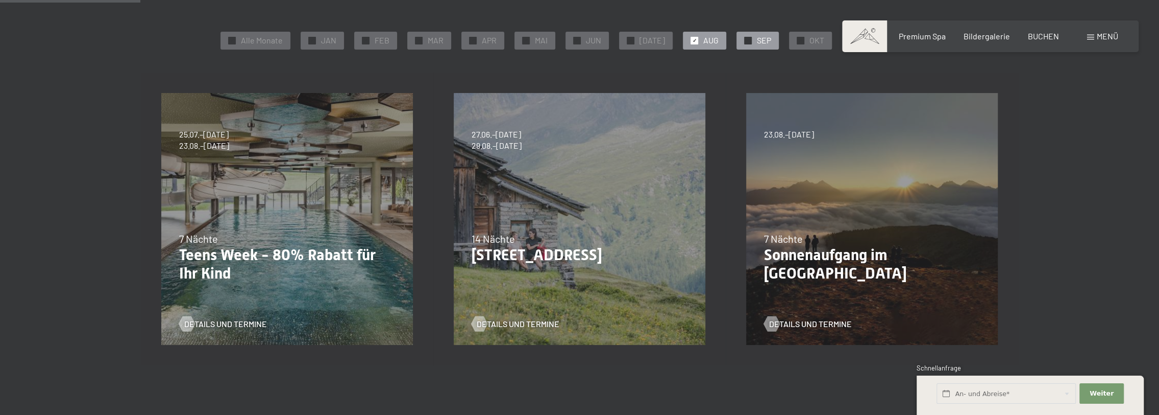
click at [764, 44] on span "SEP" at bounding box center [764, 40] width 14 height 11
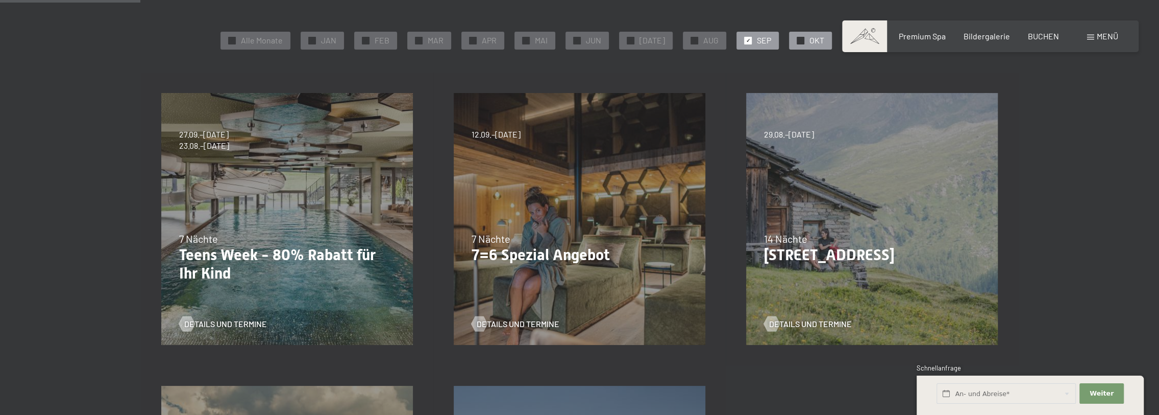
click at [801, 42] on div "✓ OKT" at bounding box center [810, 40] width 43 height 17
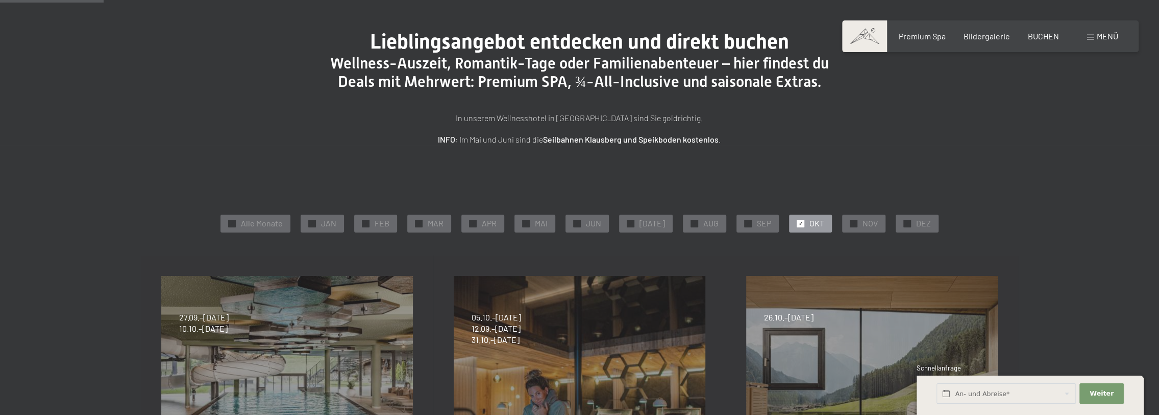
scroll to position [102, 0]
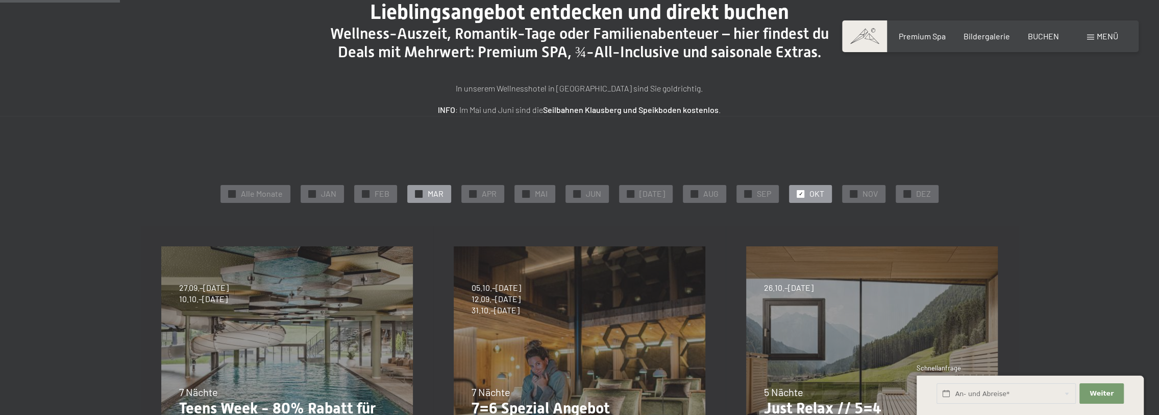
click at [436, 192] on span "MAR" at bounding box center [436, 193] width 16 height 11
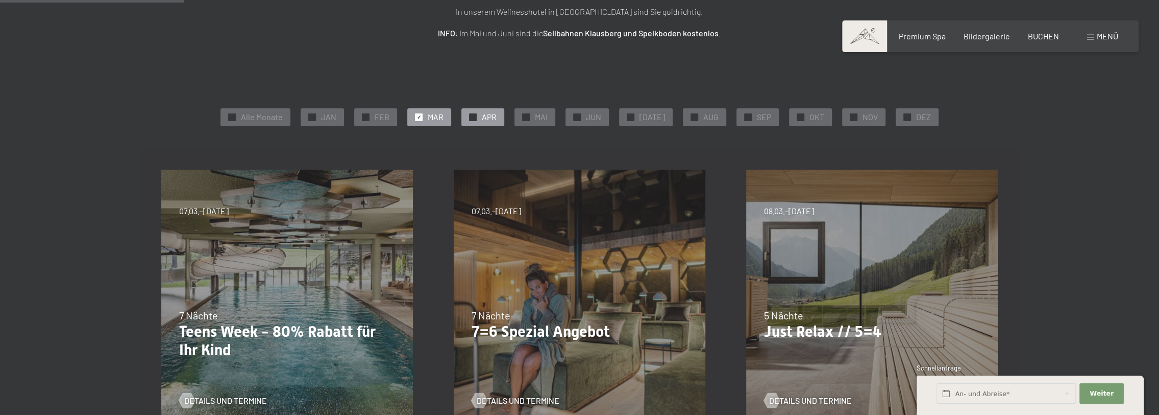
scroll to position [204, 0]
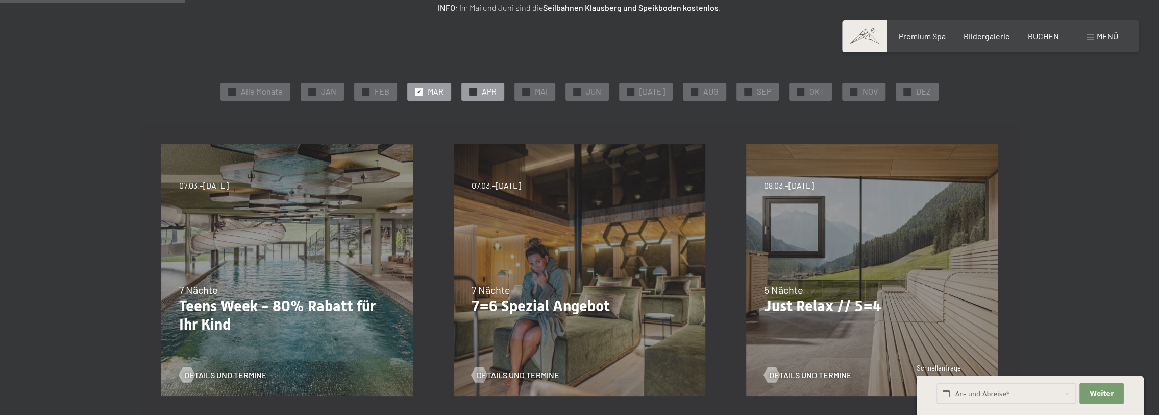
click at [475, 90] on span "✓" at bounding box center [473, 91] width 4 height 7
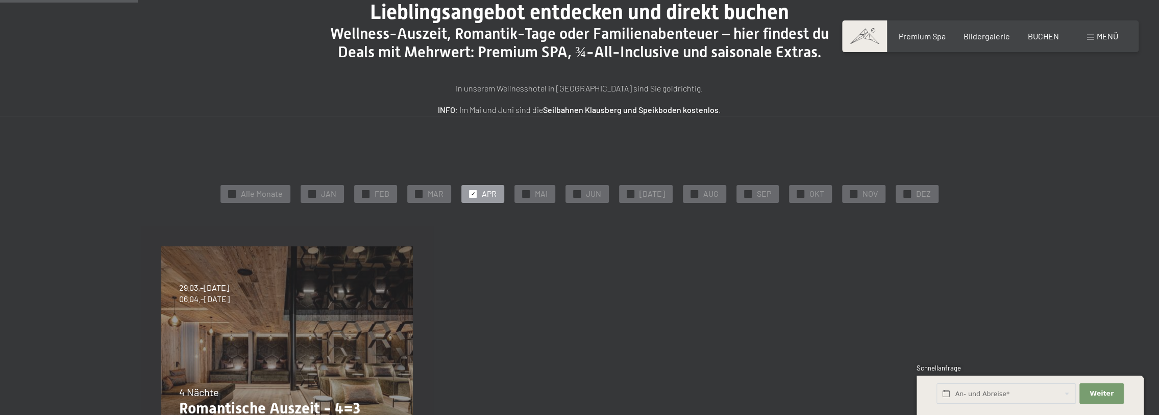
scroll to position [102, 0]
click at [815, 191] on span "OKT" at bounding box center [817, 193] width 15 height 11
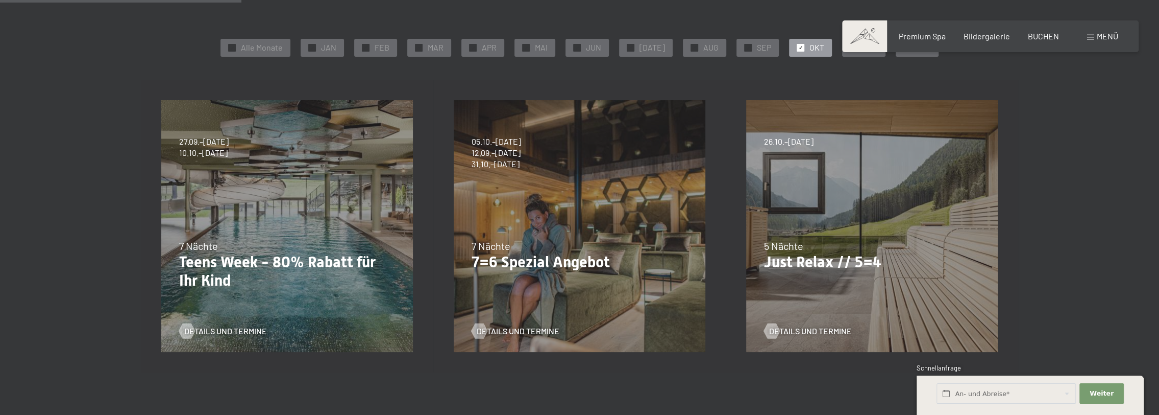
scroll to position [255, 0]
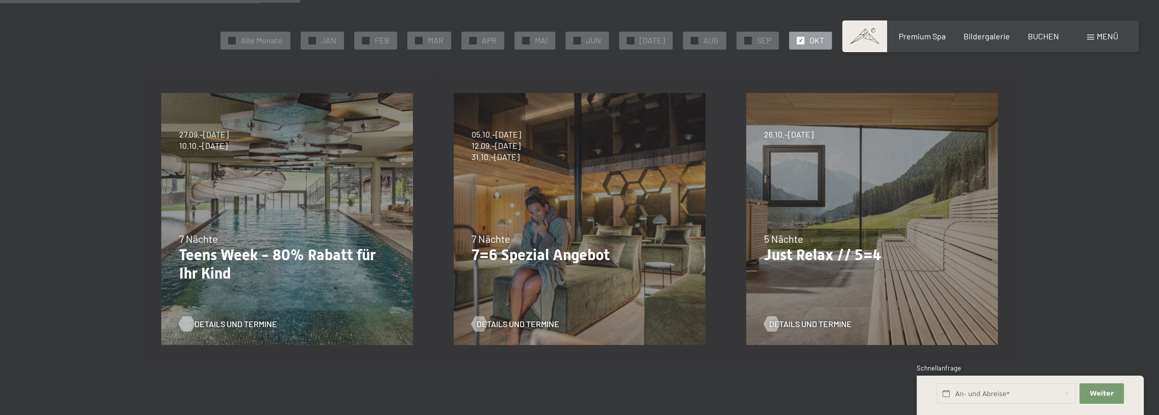
click at [237, 324] on span "Details und Termine" at bounding box center [236, 323] width 83 height 11
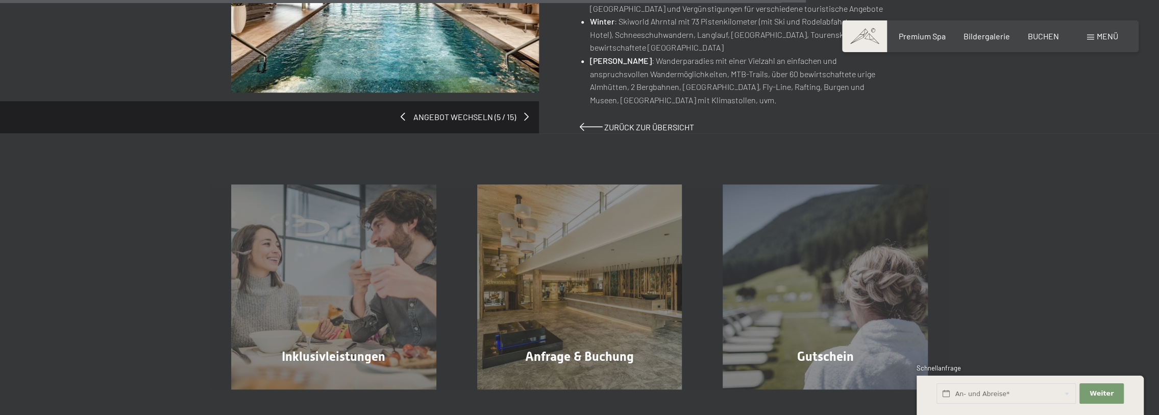
scroll to position [1004, 0]
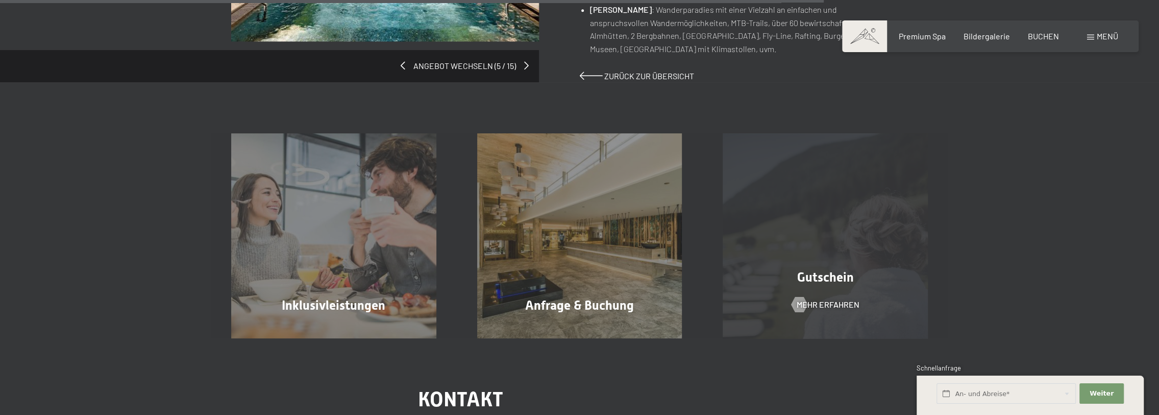
click at [832, 259] on div "Gutschein Mehr erfahren" at bounding box center [826, 235] width 246 height 205
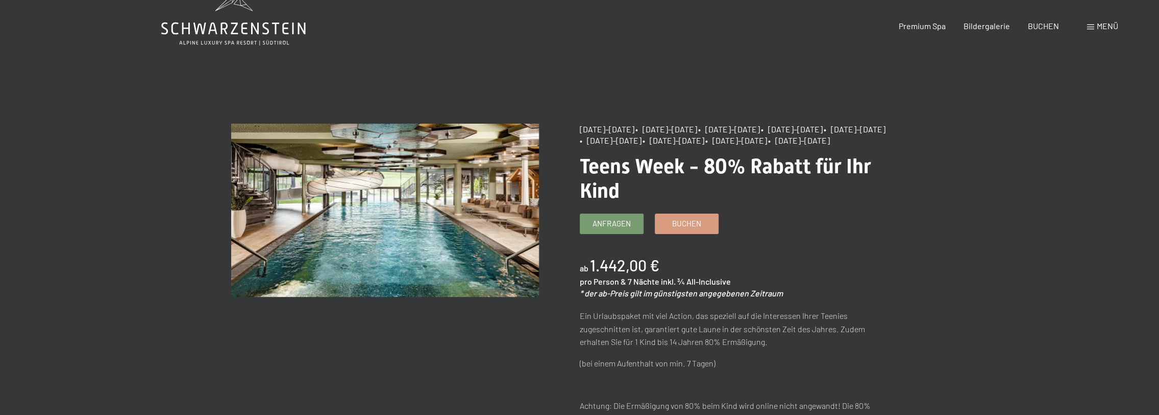
scroll to position [0, 0]
